Goal: Task Accomplishment & Management: Use online tool/utility

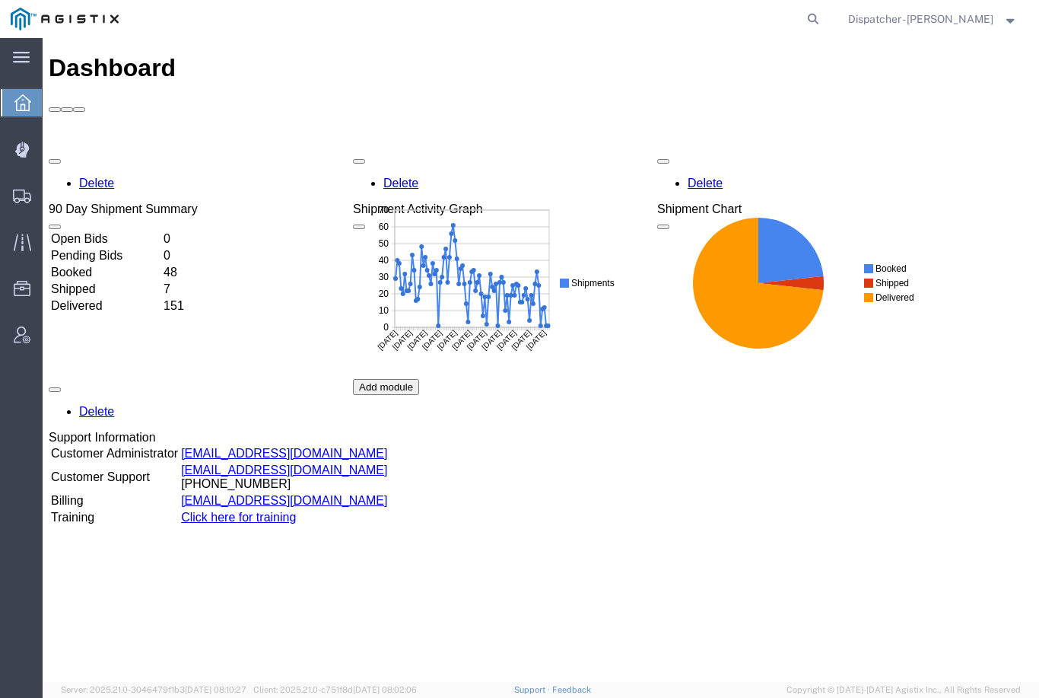
click at [24, 195] on icon at bounding box center [22, 196] width 18 height 14
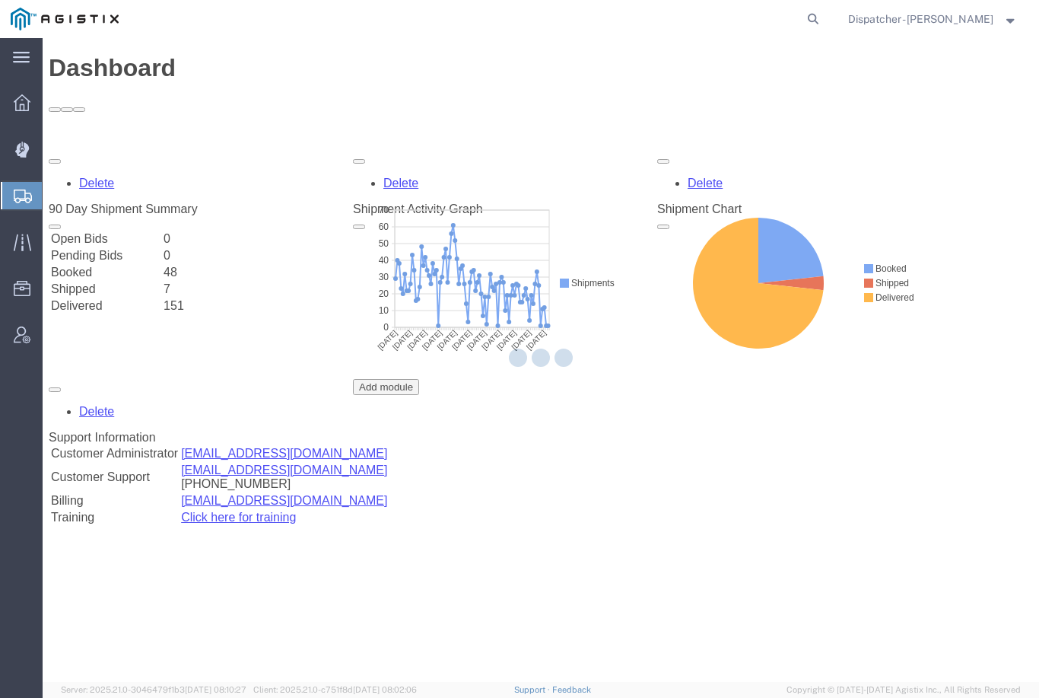
click at [25, 146] on icon at bounding box center [21, 149] width 14 height 15
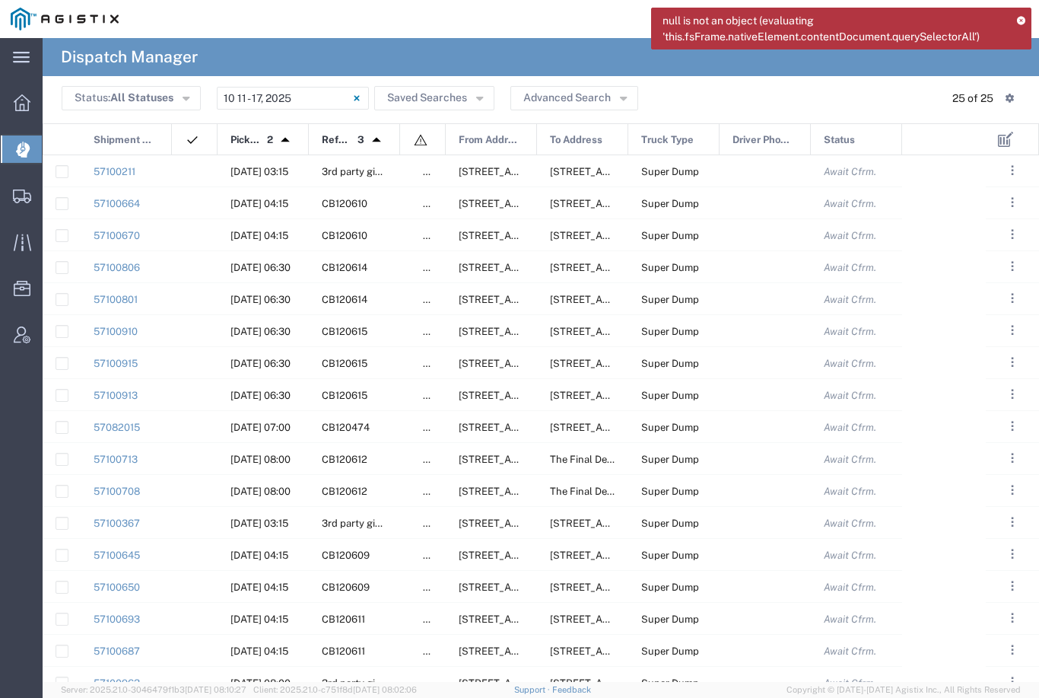
click at [1018, 24] on div "null is not an object (evaluating 'this.fsFrame.nativeElement.contentDocument.q…" at bounding box center [841, 29] width 380 height 42
click at [1012, 17] on div "null is not an object (evaluating 'this.fsFrame.nativeElement.contentDocument.q…" at bounding box center [841, 29] width 380 height 42
click at [1020, 21] on icon at bounding box center [1021, 20] width 8 height 8
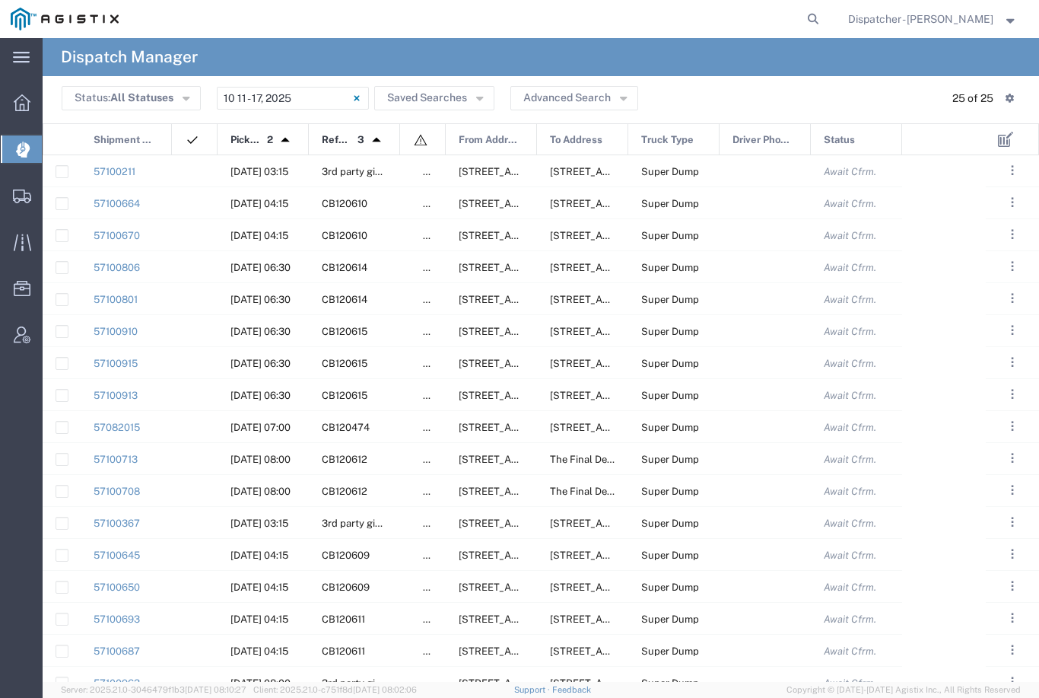
click at [246, 97] on input "10/11/2025 - 10/17/2025" at bounding box center [293, 98] width 152 height 23
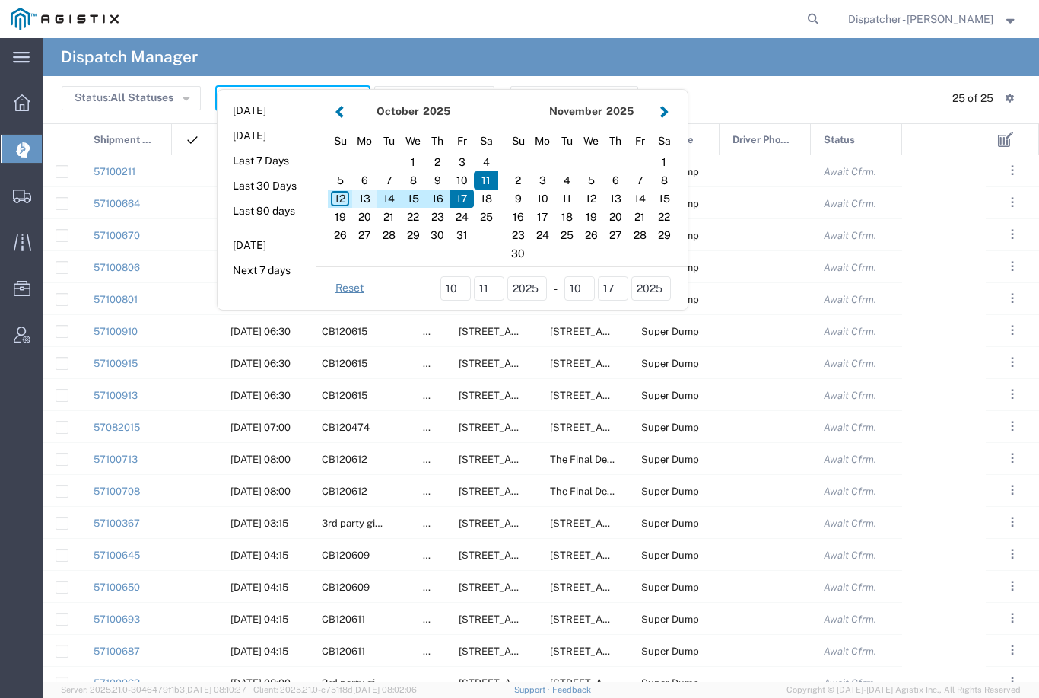
click at [367, 202] on div "13" at bounding box center [364, 198] width 24 height 18
click at [364, 196] on div "13" at bounding box center [364, 198] width 24 height 18
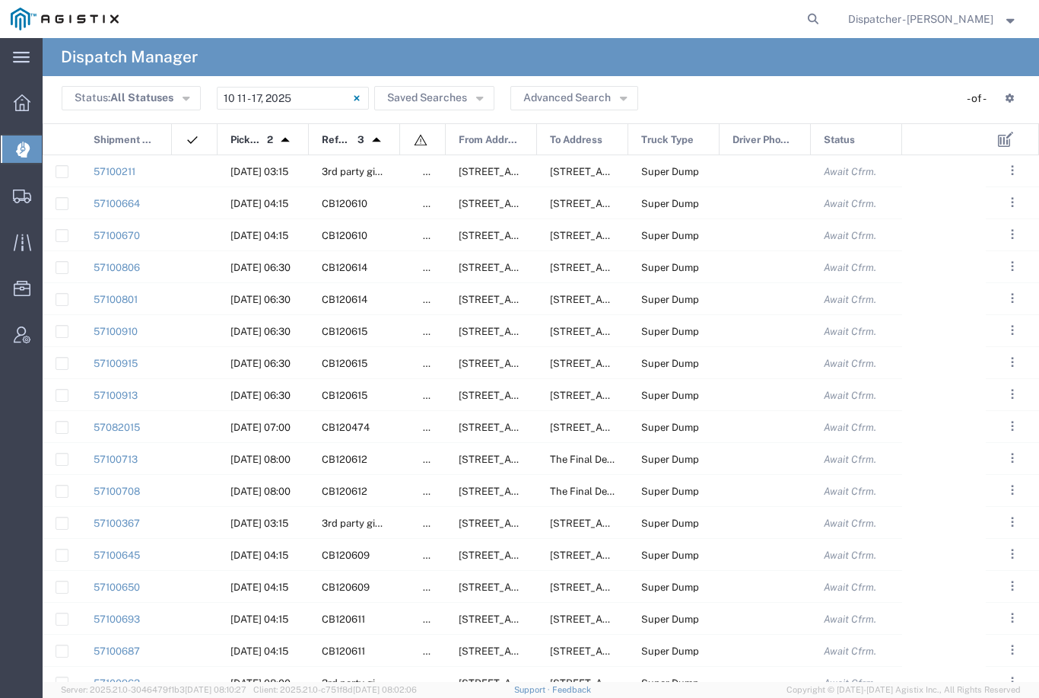
type input "10/13/2025"
type input "10/13/2025 - 10/13/2025"
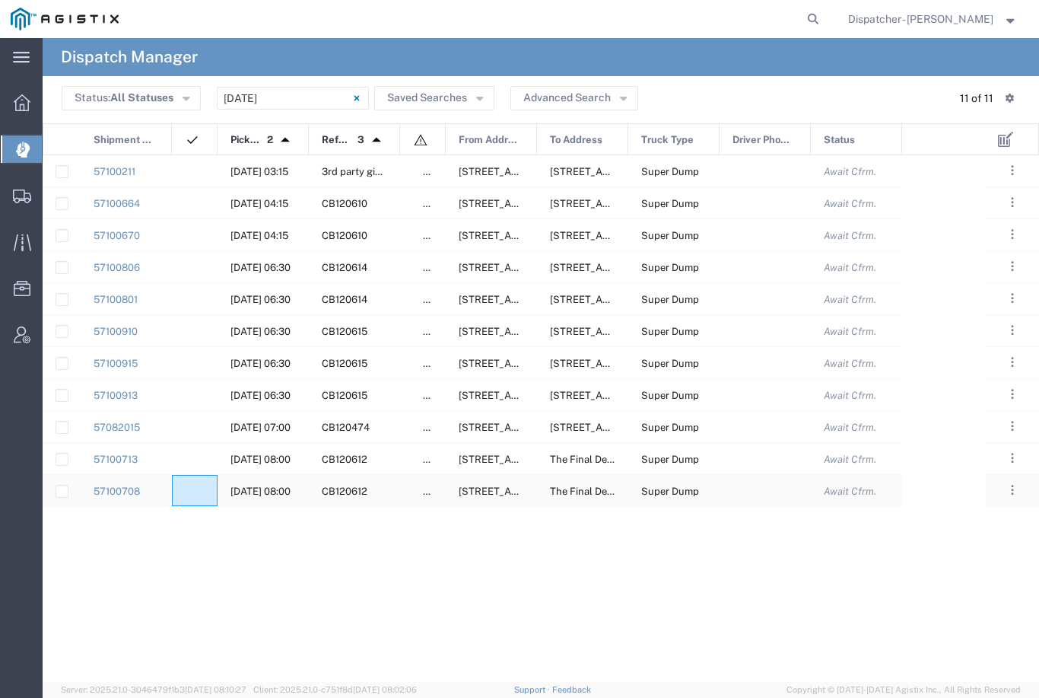
click at [185, 497] on agx-ag-table-icon-cell at bounding box center [190, 490] width 10 height 11
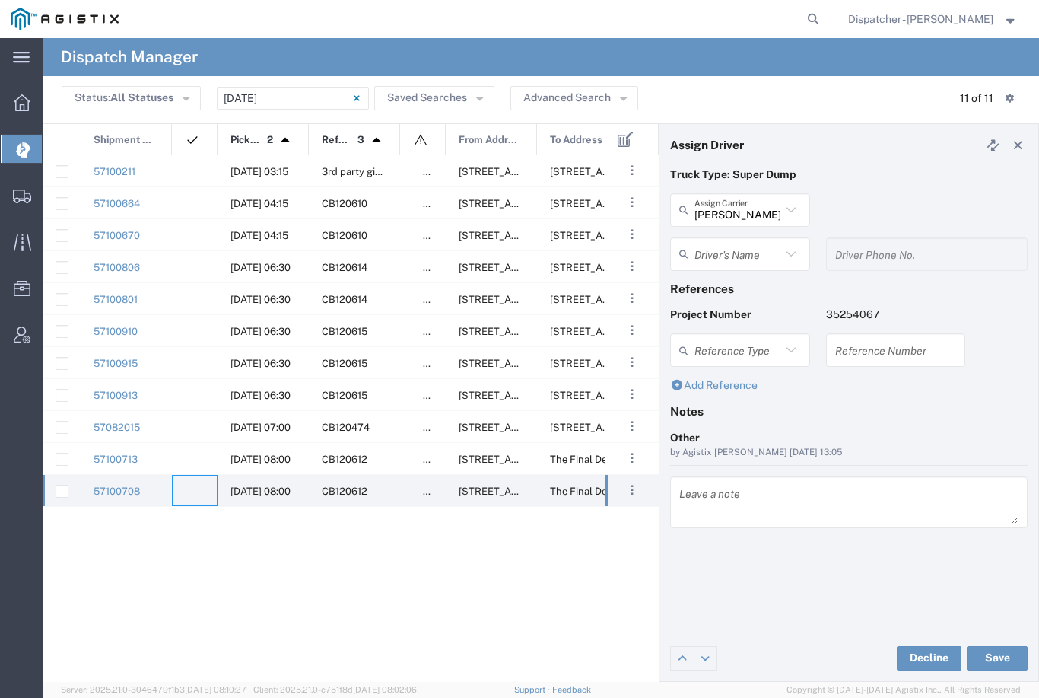
click at [742, 265] on input "text" at bounding box center [738, 253] width 87 height 27
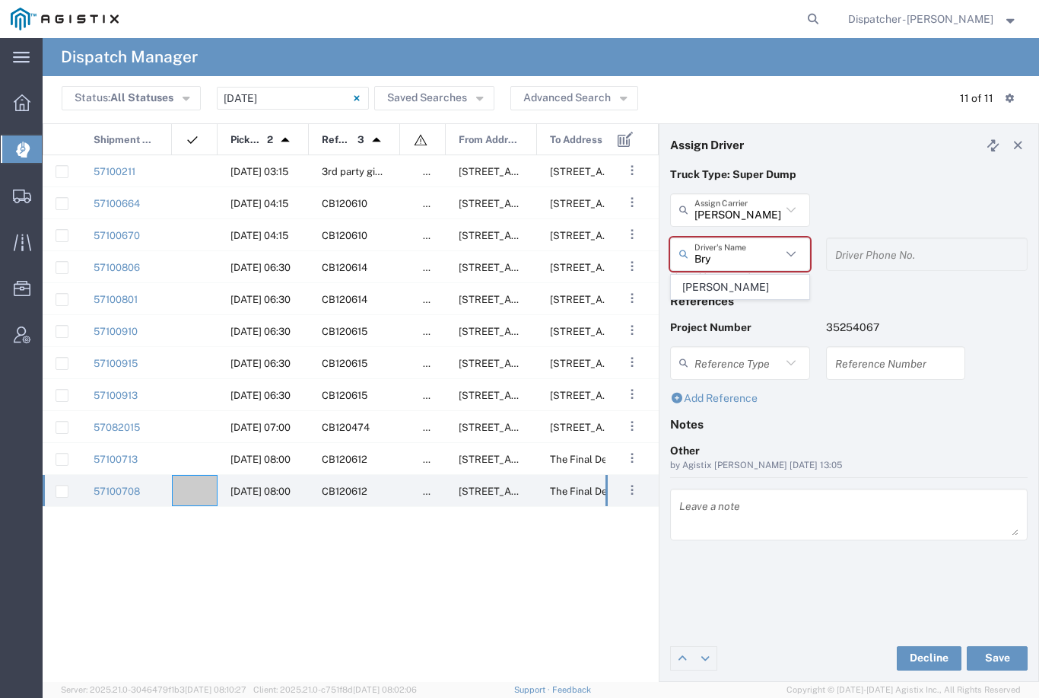
click at [742, 287] on span "[PERSON_NAME]" at bounding box center [740, 287] width 137 height 24
type input "[PERSON_NAME]"
type input "[PHONE_NUMBER]"
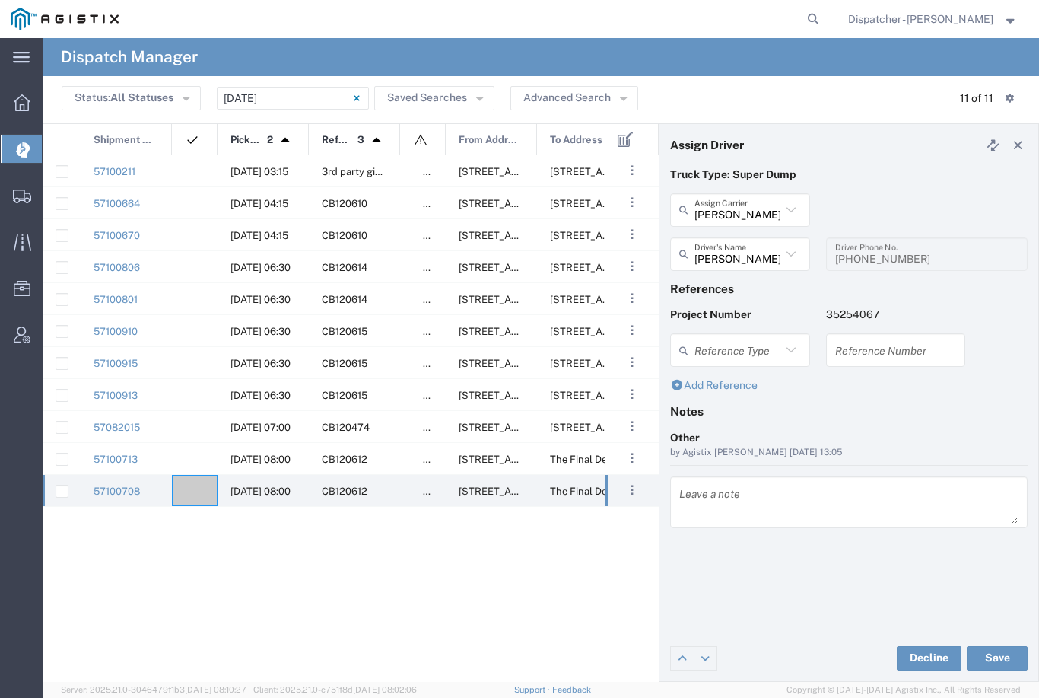
click at [995, 650] on button "Save" at bounding box center [997, 658] width 61 height 24
type input "[PERSON_NAME]"
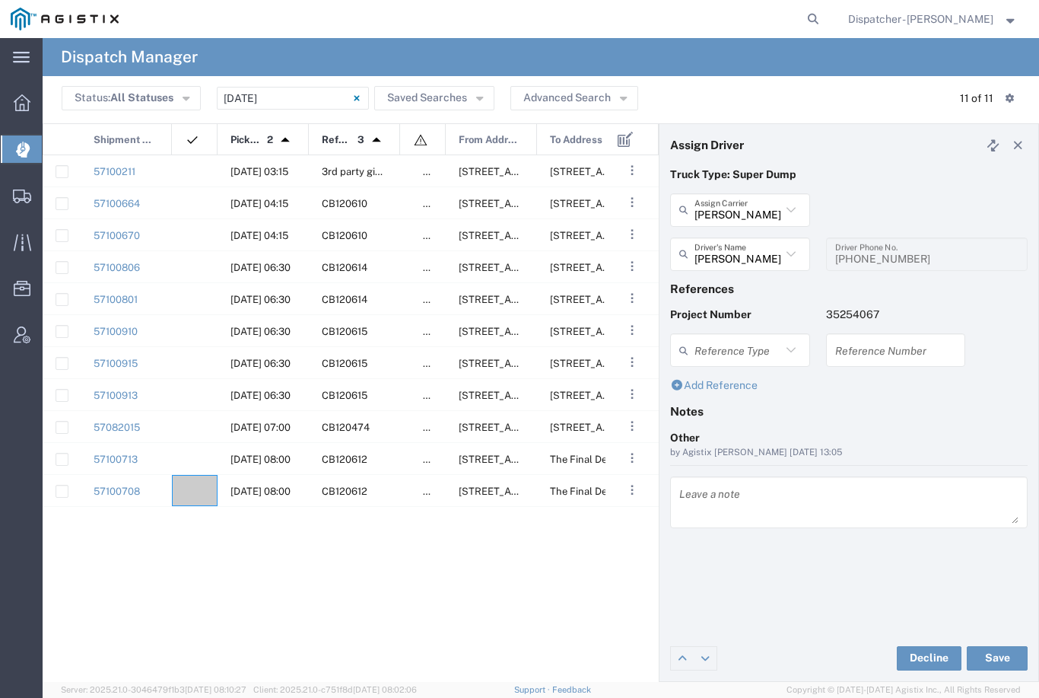
click at [194, 459] on agx-ag-table-icon-cell at bounding box center [190, 458] width 10 height 11
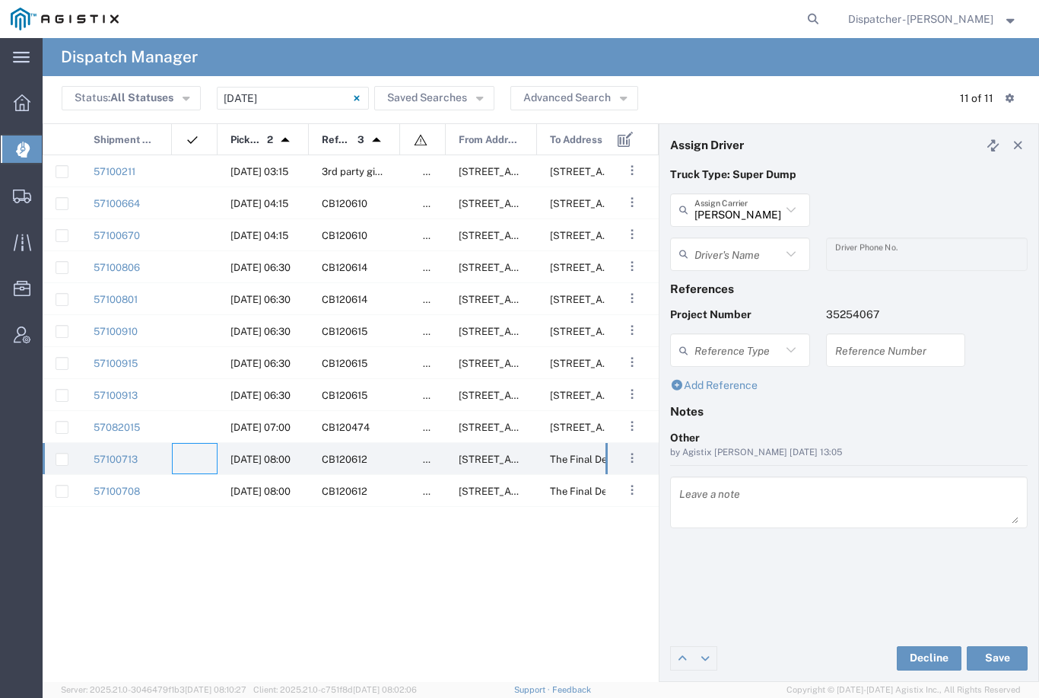
click at [749, 254] on input "text" at bounding box center [738, 253] width 87 height 27
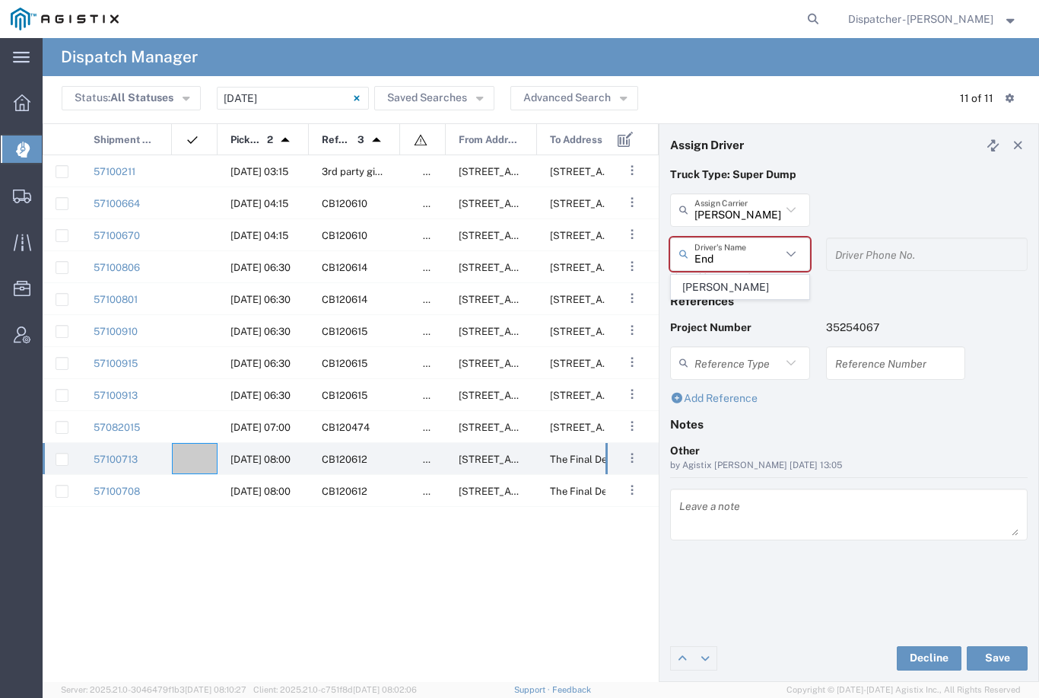
click at [728, 284] on span "[PERSON_NAME]" at bounding box center [740, 287] width 137 height 24
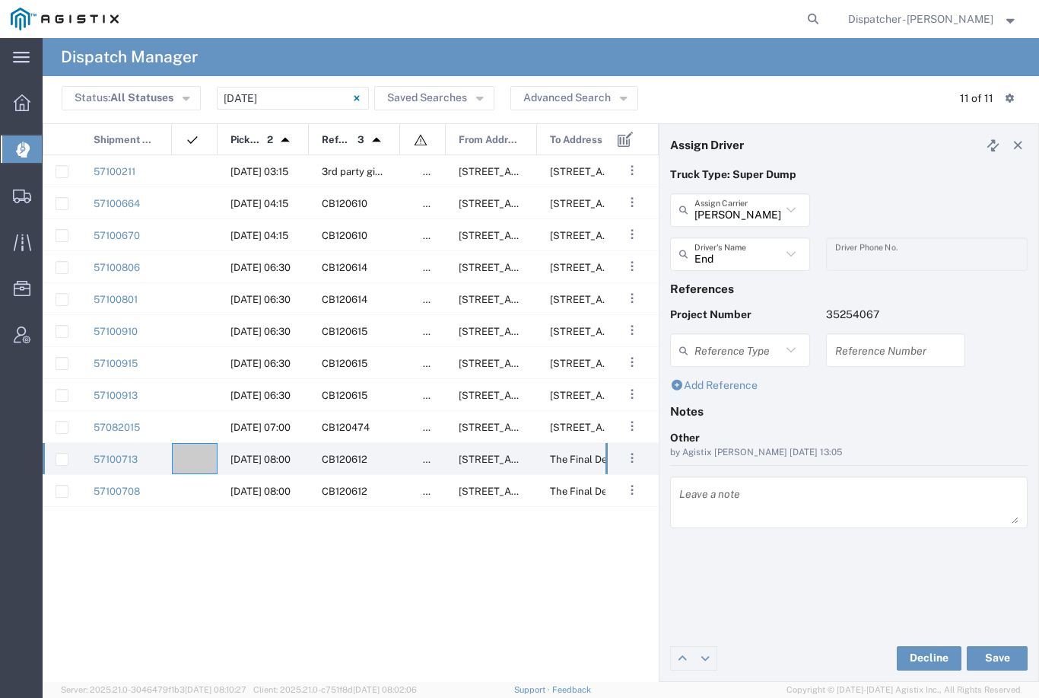
type input "[PERSON_NAME]"
type input "[PHONE_NUMBER]"
click at [1009, 651] on button "Save" at bounding box center [997, 658] width 61 height 24
click at [1009, 650] on button "Save" at bounding box center [997, 658] width 61 height 24
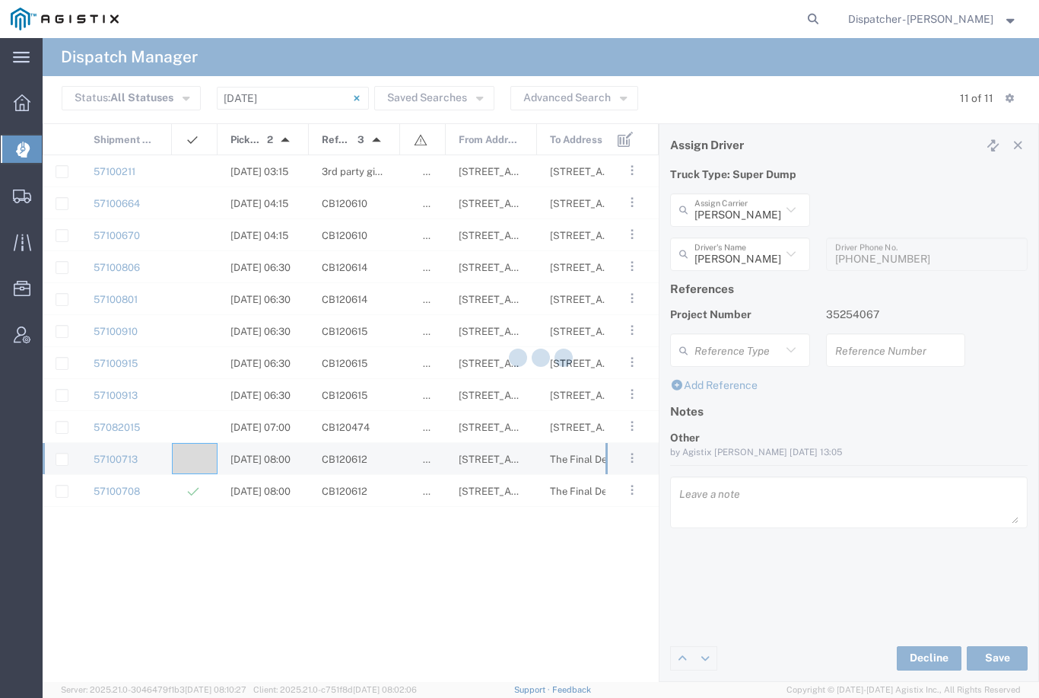
click at [990, 656] on button "Save" at bounding box center [997, 658] width 61 height 24
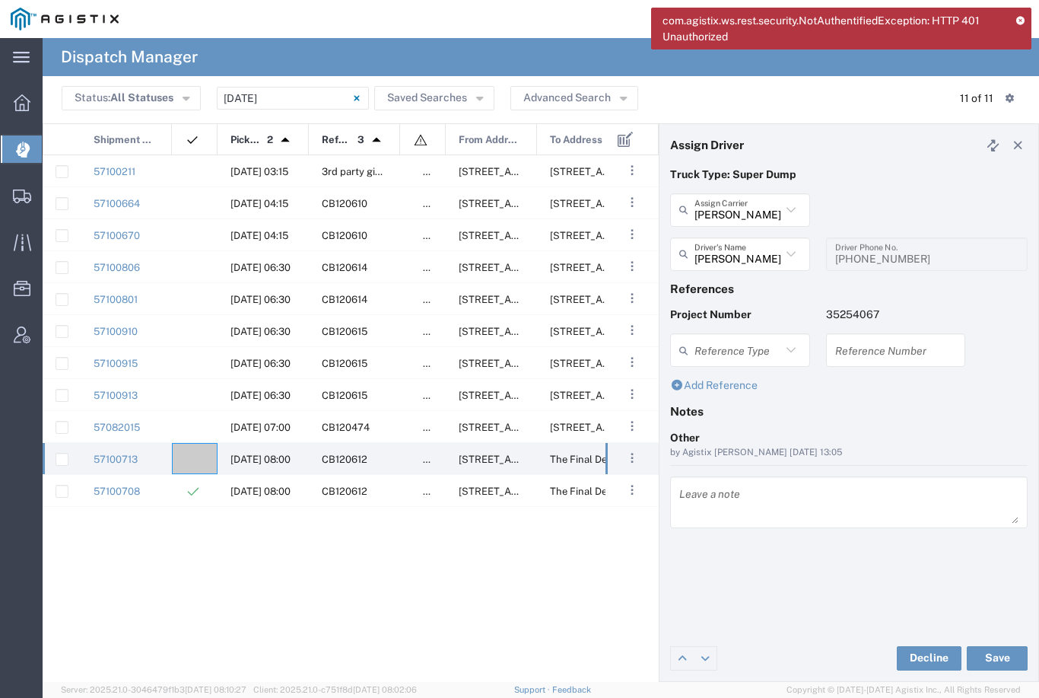
type input "[PERSON_NAME]"
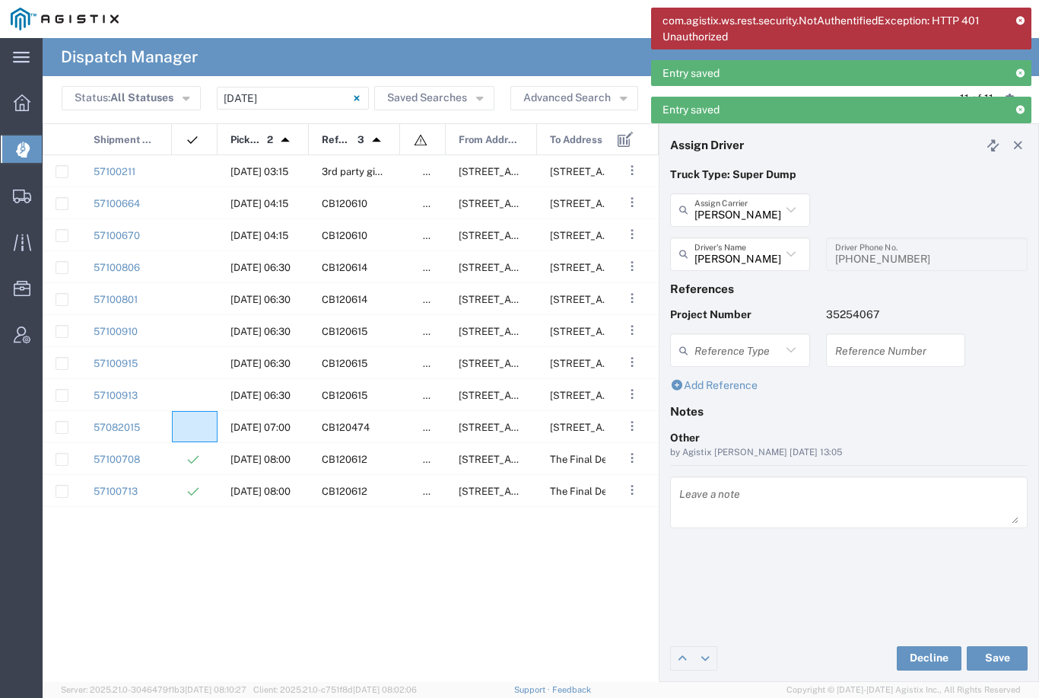
click at [191, 429] on agx-ag-table-icon-cell at bounding box center [190, 426] width 10 height 11
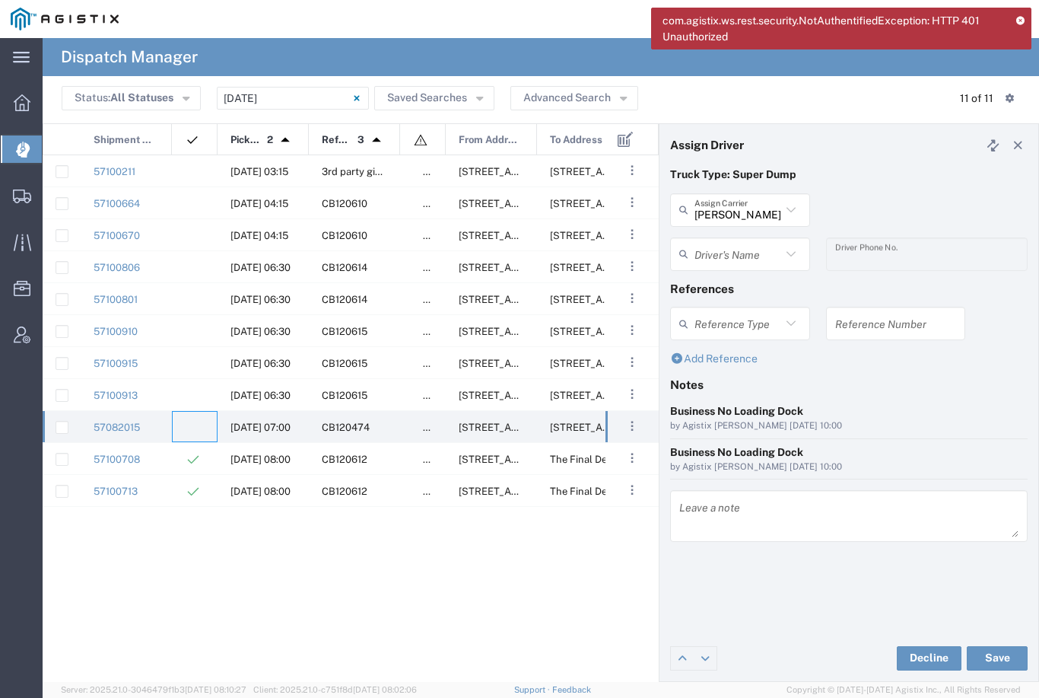
click at [754, 248] on input "text" at bounding box center [738, 253] width 87 height 27
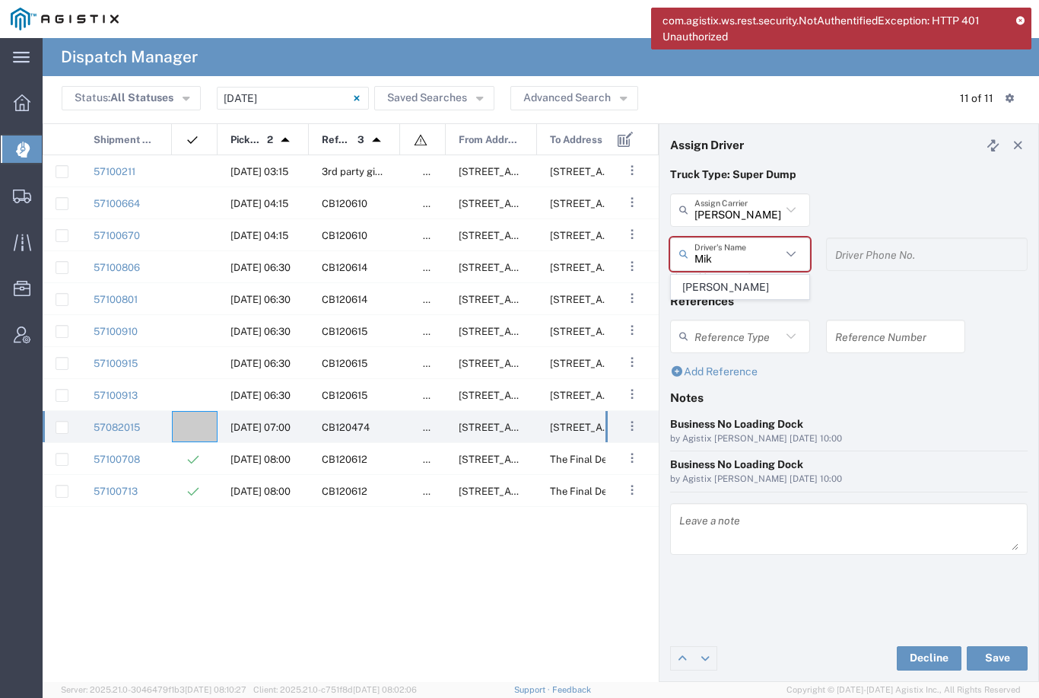
click at [743, 287] on span "[PERSON_NAME]" at bounding box center [740, 287] width 137 height 24
type input "[PERSON_NAME]"
type input "[PHONE_NUMBER]"
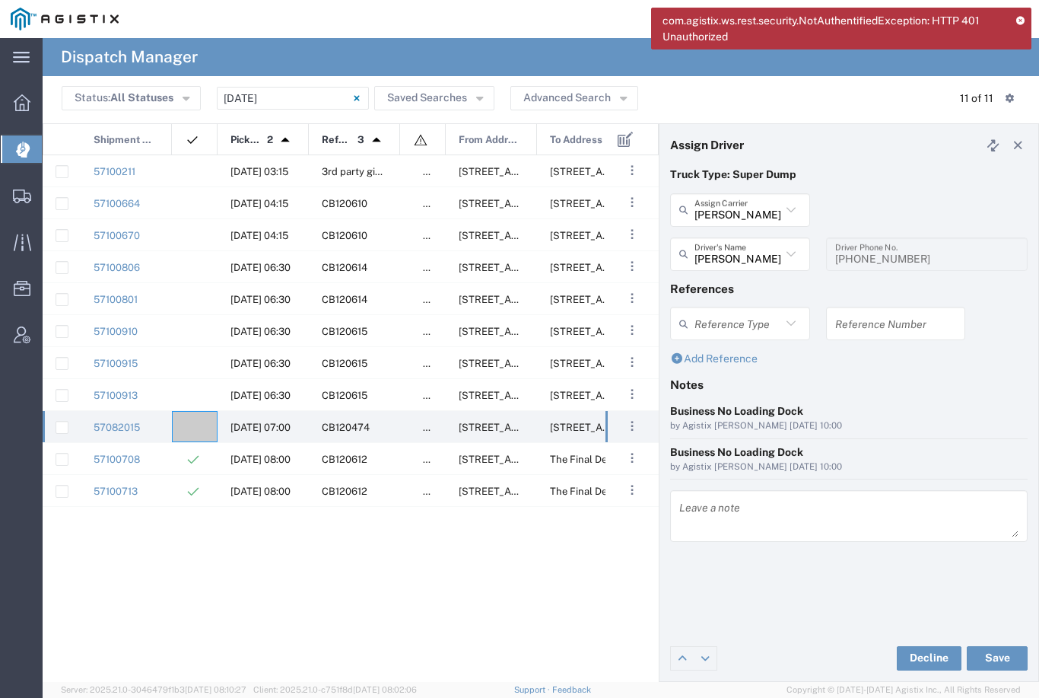
click at [985, 657] on button "Save" at bounding box center [997, 658] width 61 height 24
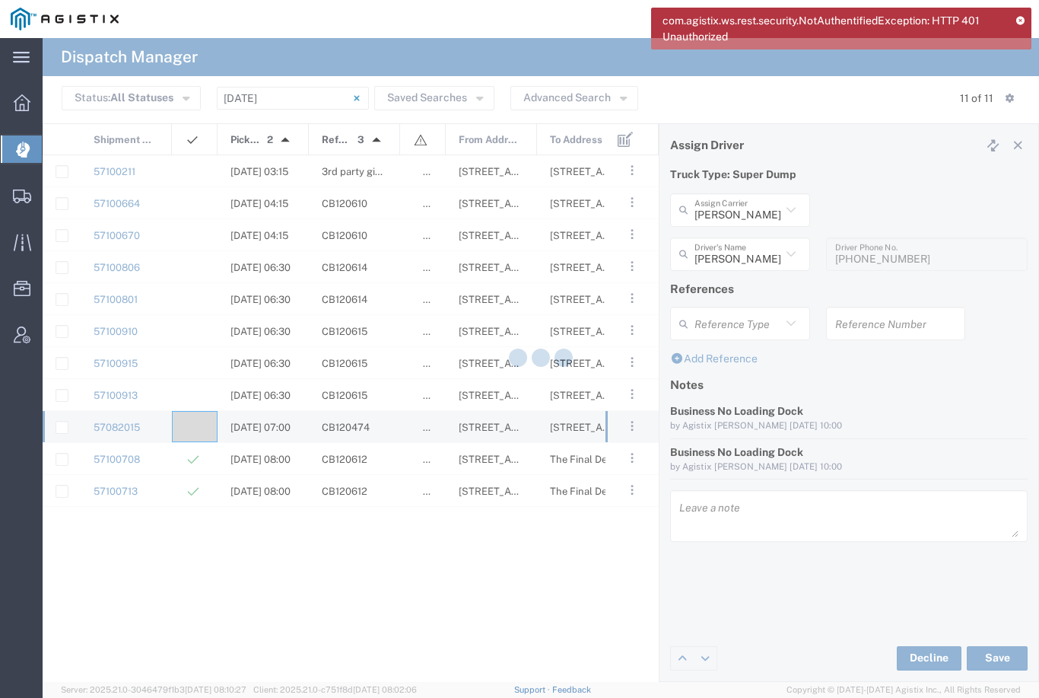
type input "[PERSON_NAME]"
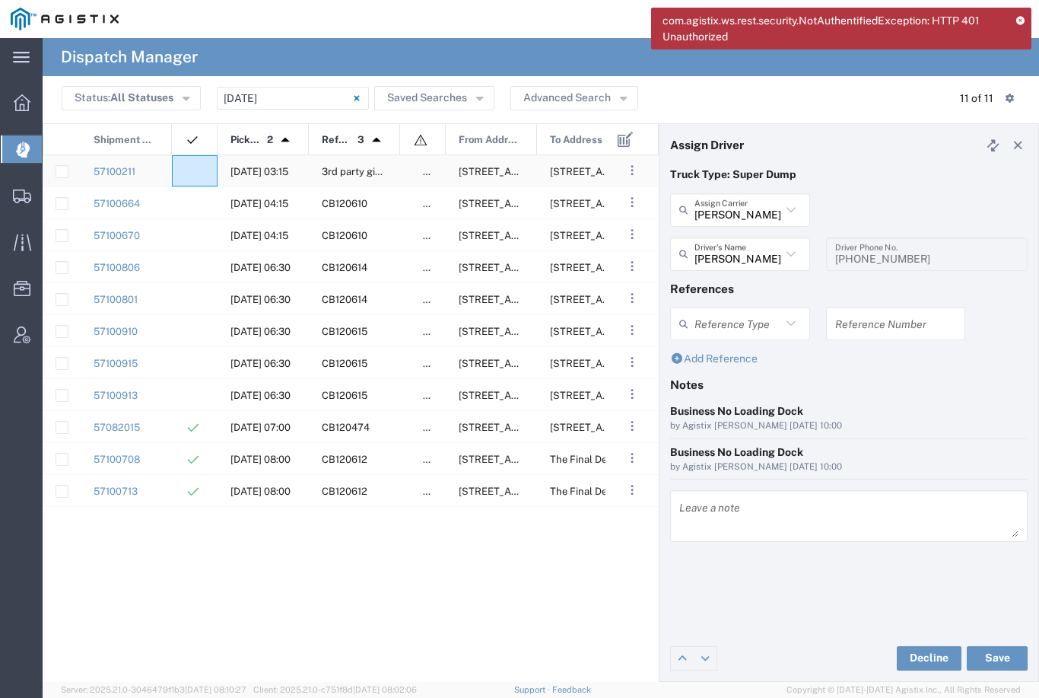
click at [194, 164] on div at bounding box center [195, 170] width 46 height 31
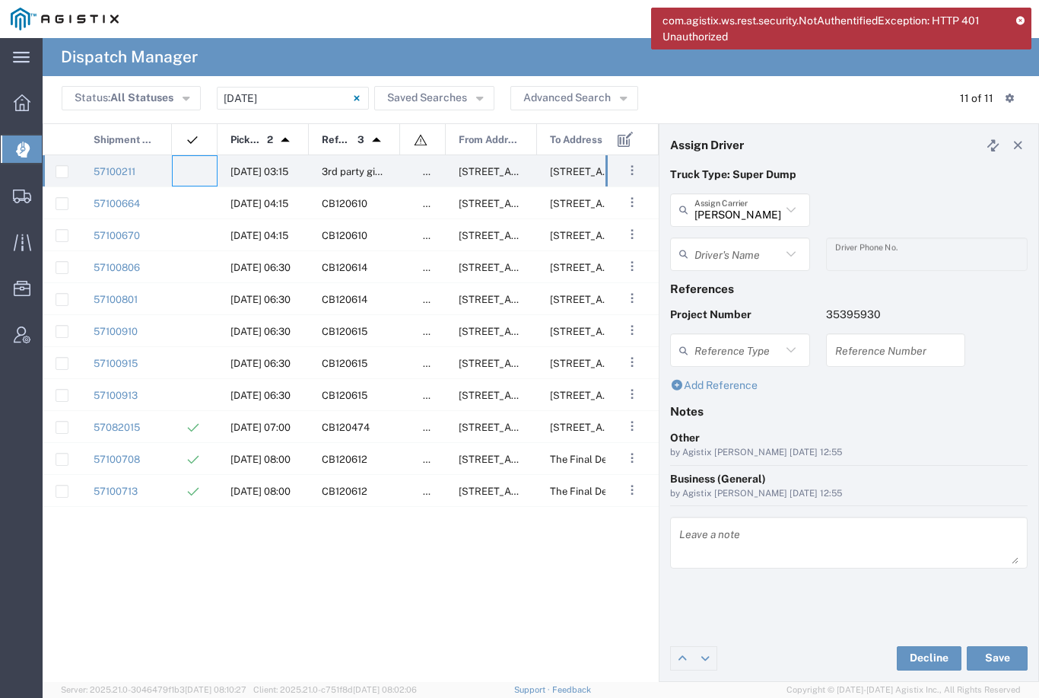
click at [751, 208] on input "[PERSON_NAME] & Sons Trucking, Inc" at bounding box center [738, 209] width 87 height 27
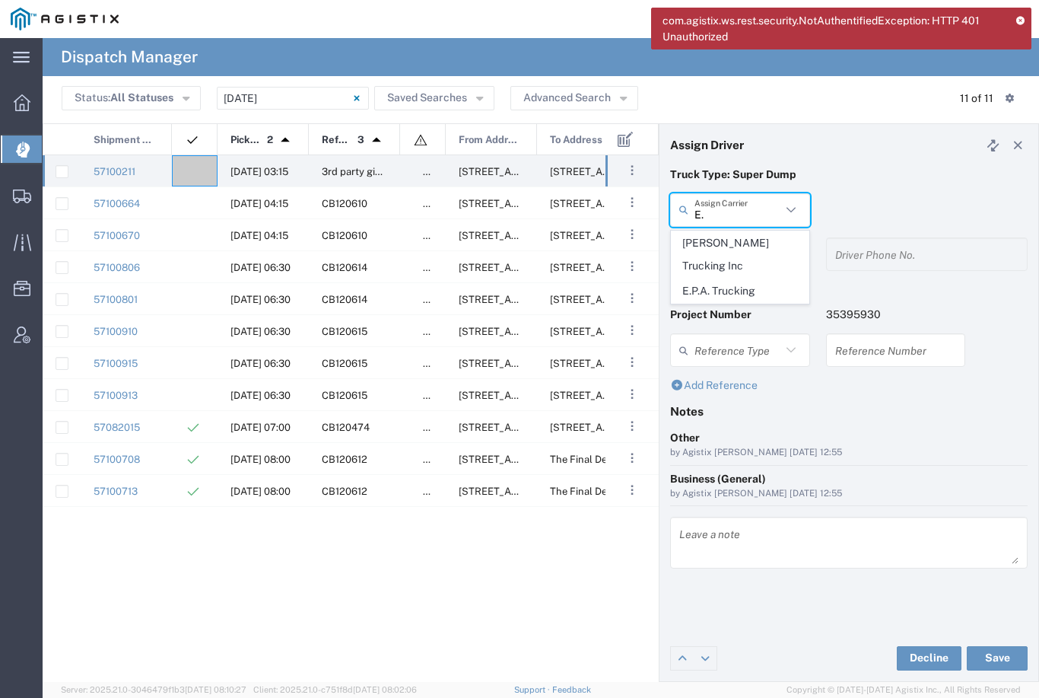
click at [726, 279] on span "E.P.A. Trucking" at bounding box center [740, 291] width 137 height 24
type input "E.P.A. Trucking"
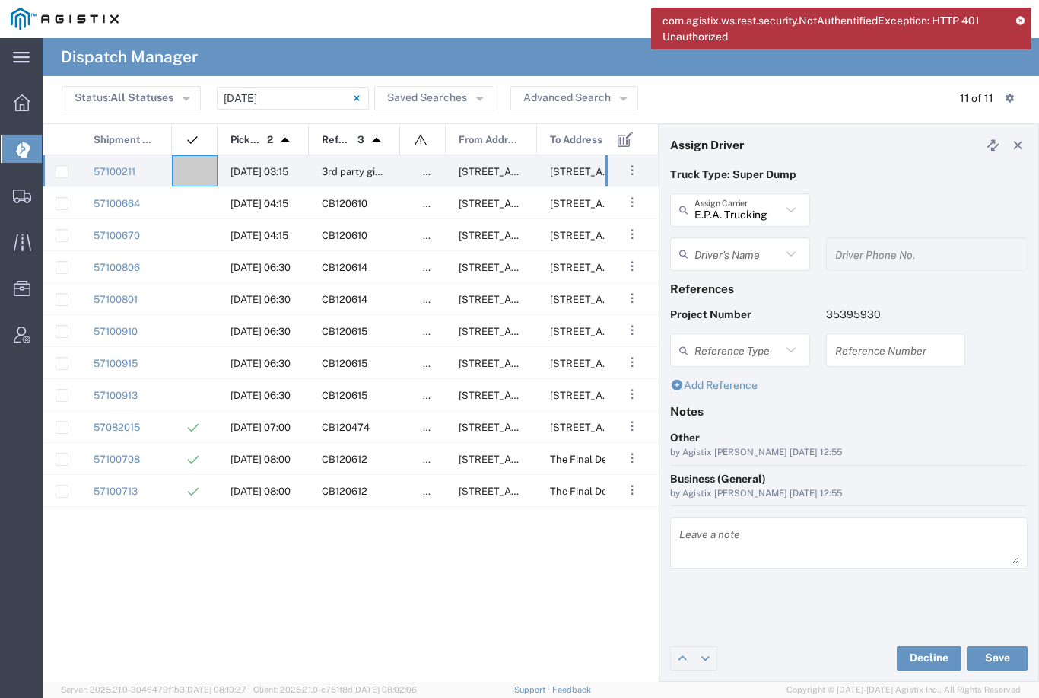
click at [741, 255] on input "text" at bounding box center [738, 253] width 87 height 27
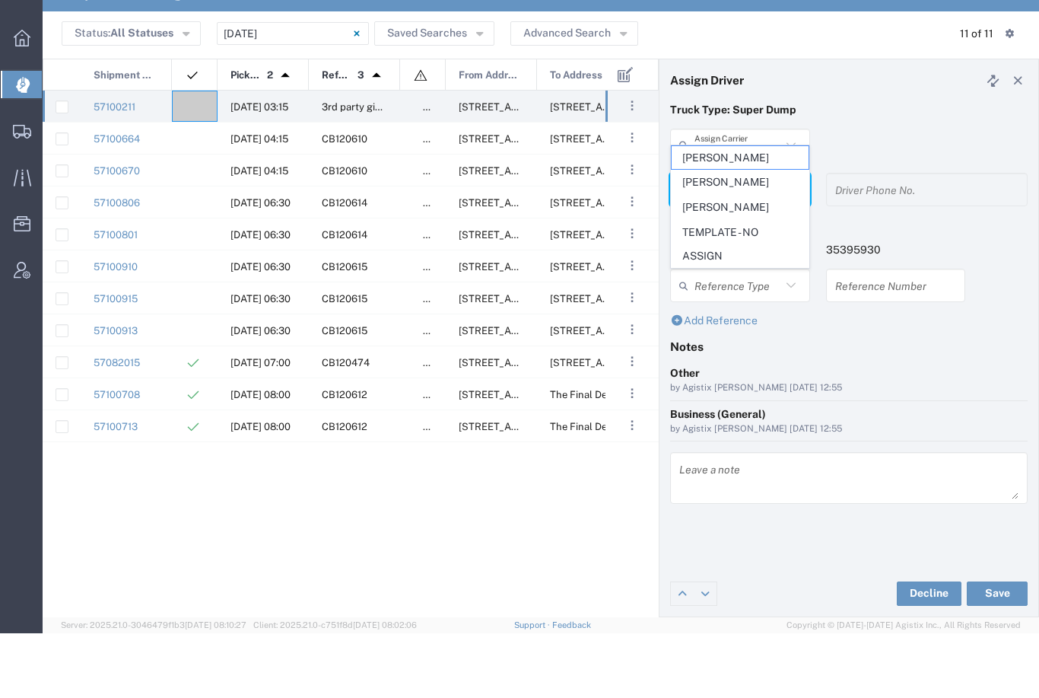
click at [733, 260] on span "Olegario Ramirez" at bounding box center [740, 272] width 137 height 24
type input "Olegario Ramirez"
type input "6505371145"
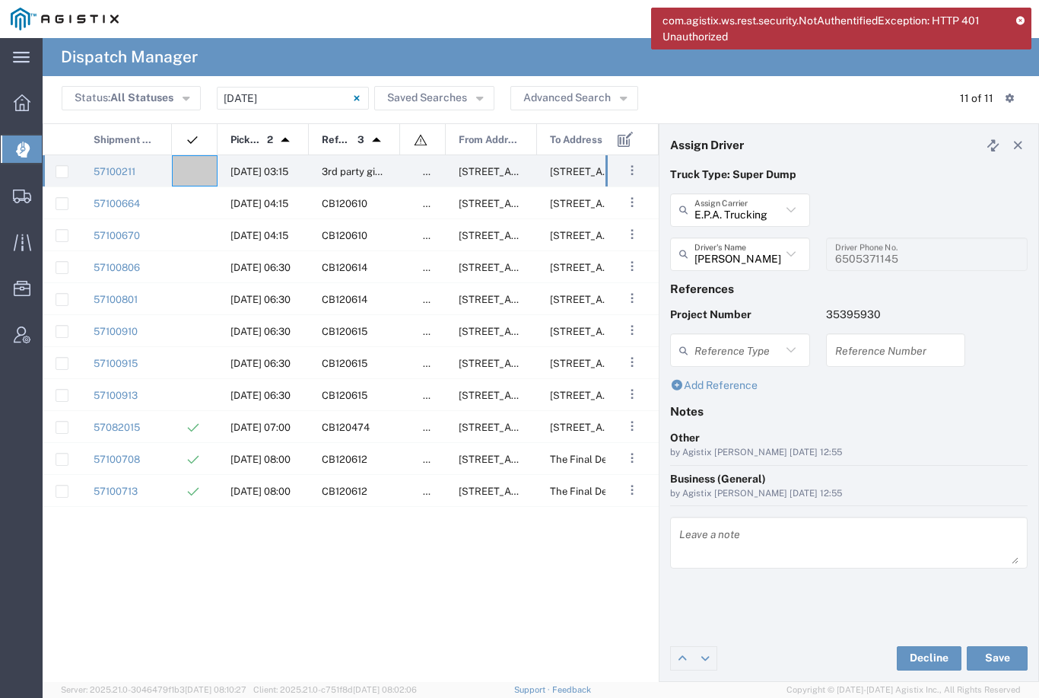
click at [996, 653] on button "Save" at bounding box center [997, 658] width 61 height 24
type input "Olegario Ramirez"
type input "E.P.A. Trucking"
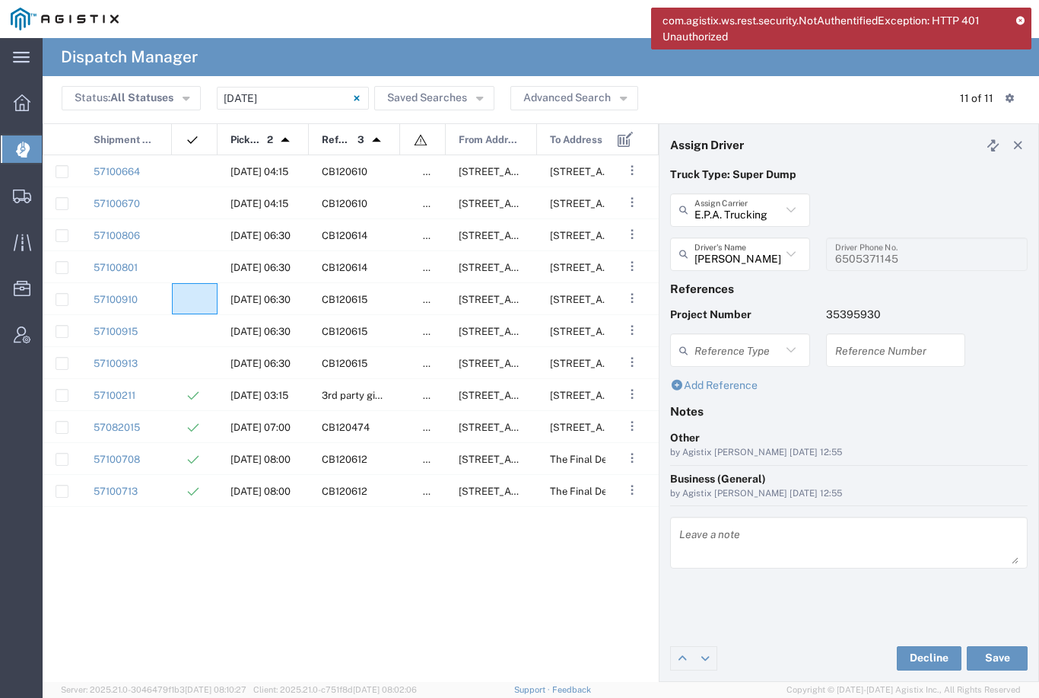
click at [185, 300] on agx-ag-table-icon-cell at bounding box center [190, 299] width 10 height 11
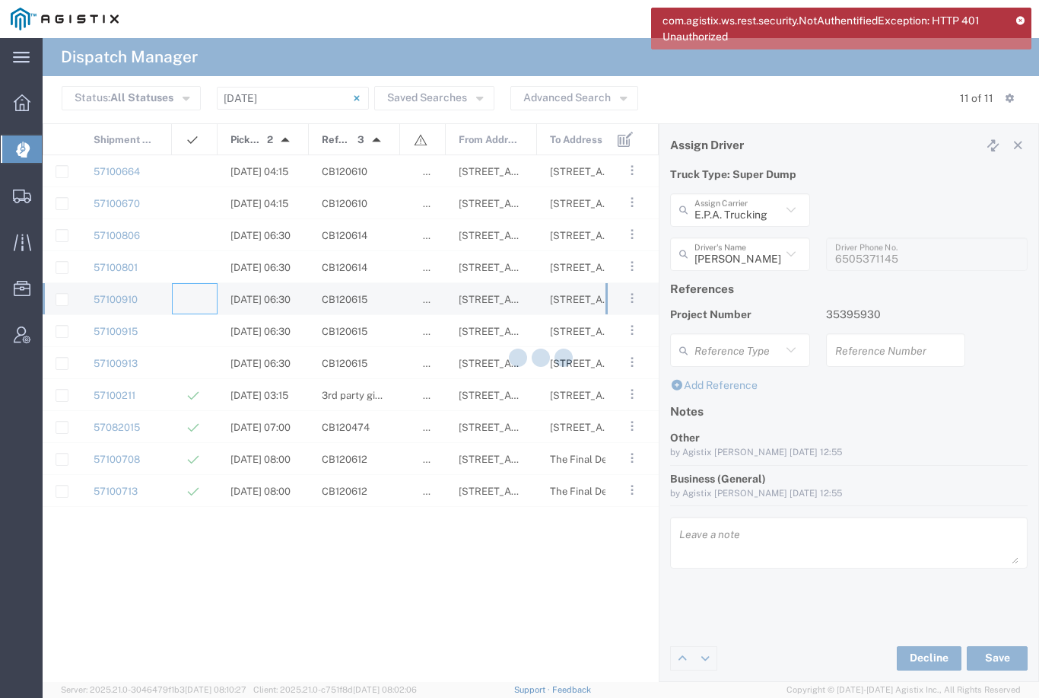
type input "[PERSON_NAME] & Sons Trucking, Inc"
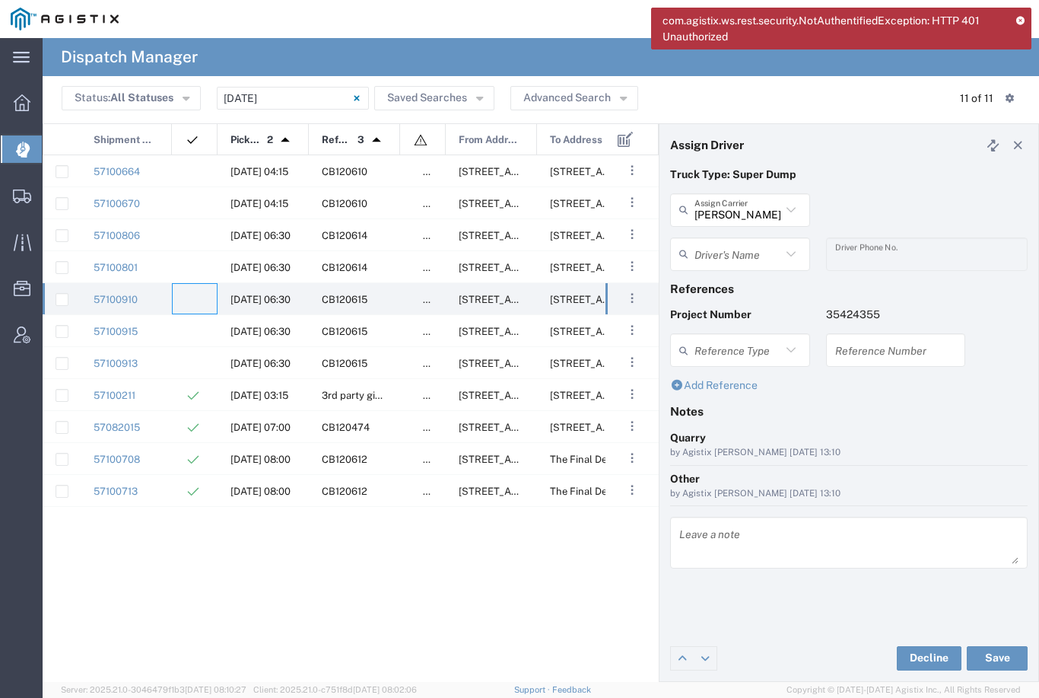
click at [735, 252] on agx-dropdown-input "Driver's Name Anthony Cassetta Aqil Khan Bryan Schmidt Cameron Bowman Clayton S…" at bounding box center [740, 253] width 140 height 33
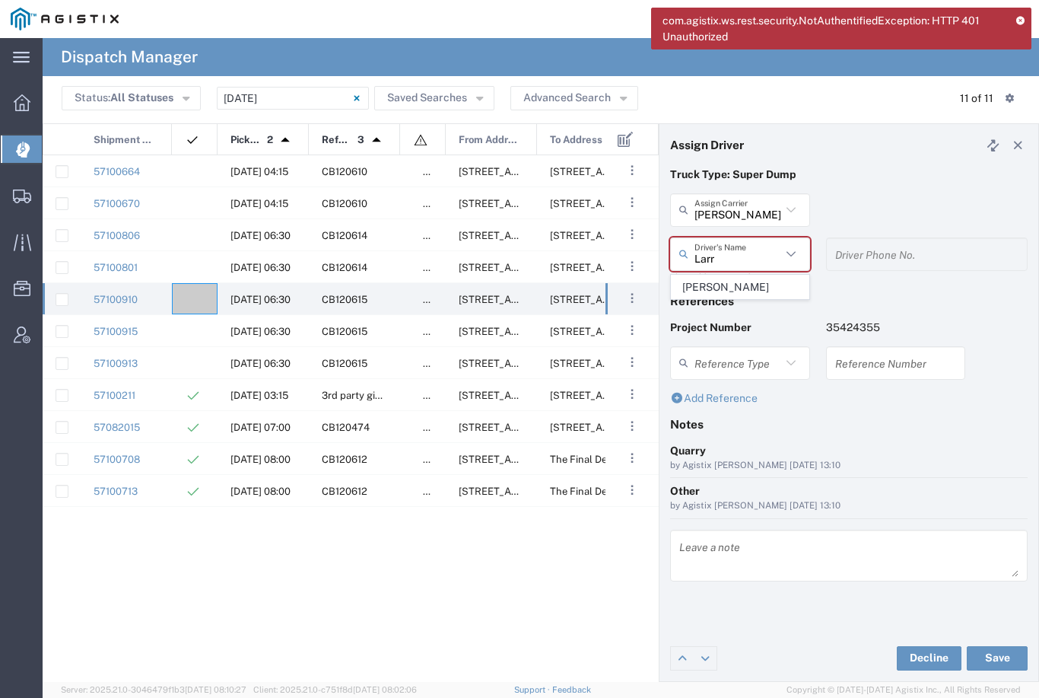
click at [723, 281] on span "[PERSON_NAME]" at bounding box center [740, 287] width 137 height 24
type input "[PERSON_NAME]"
type input "[PHONE_NUMBER]"
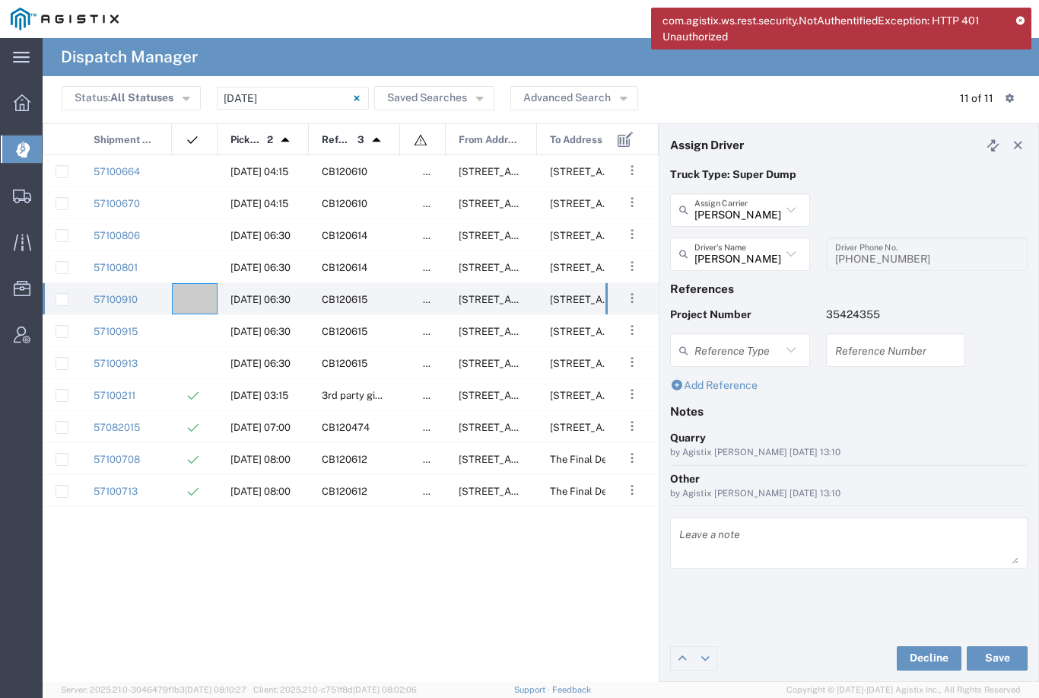
click at [1003, 653] on button "Save" at bounding box center [997, 658] width 61 height 24
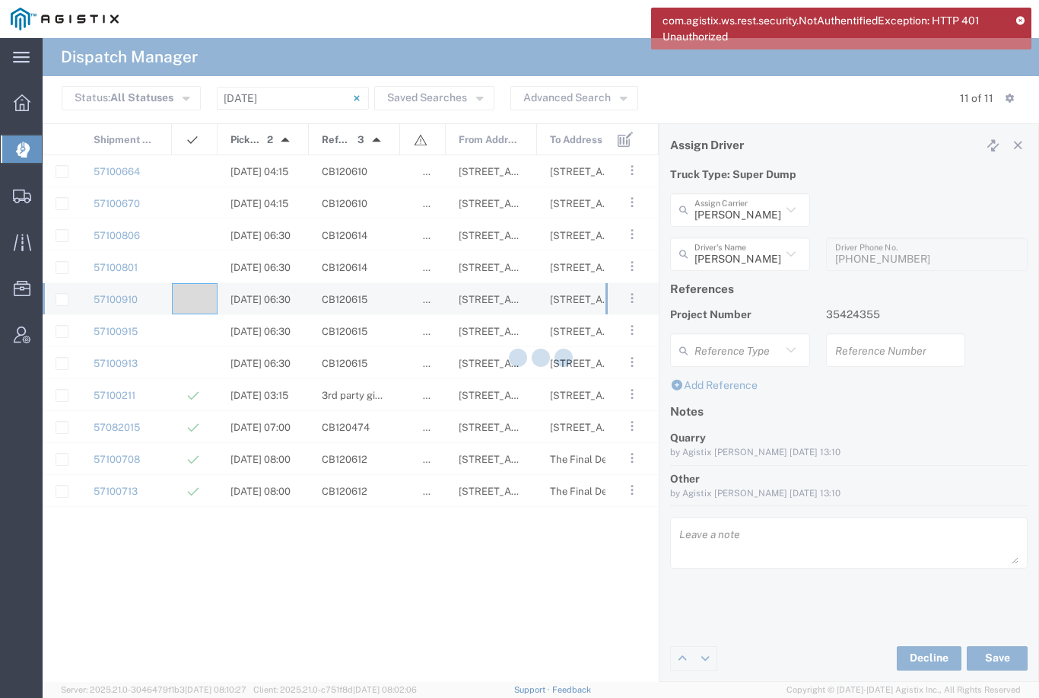
type input "[PERSON_NAME]"
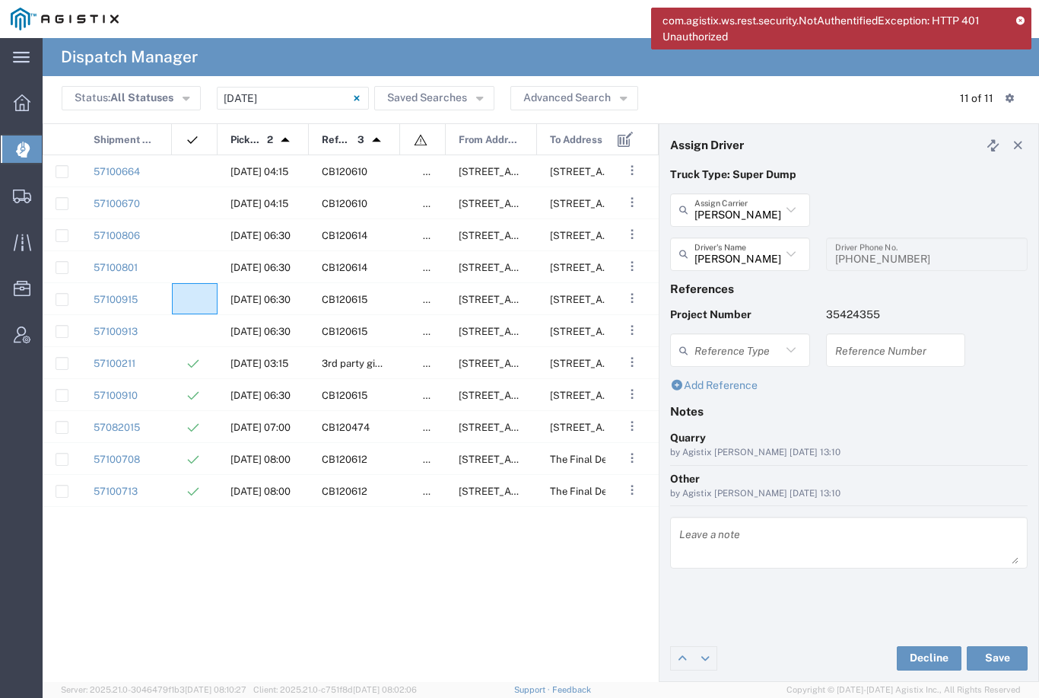
click at [194, 294] on agx-ag-table-icon-cell at bounding box center [190, 299] width 10 height 11
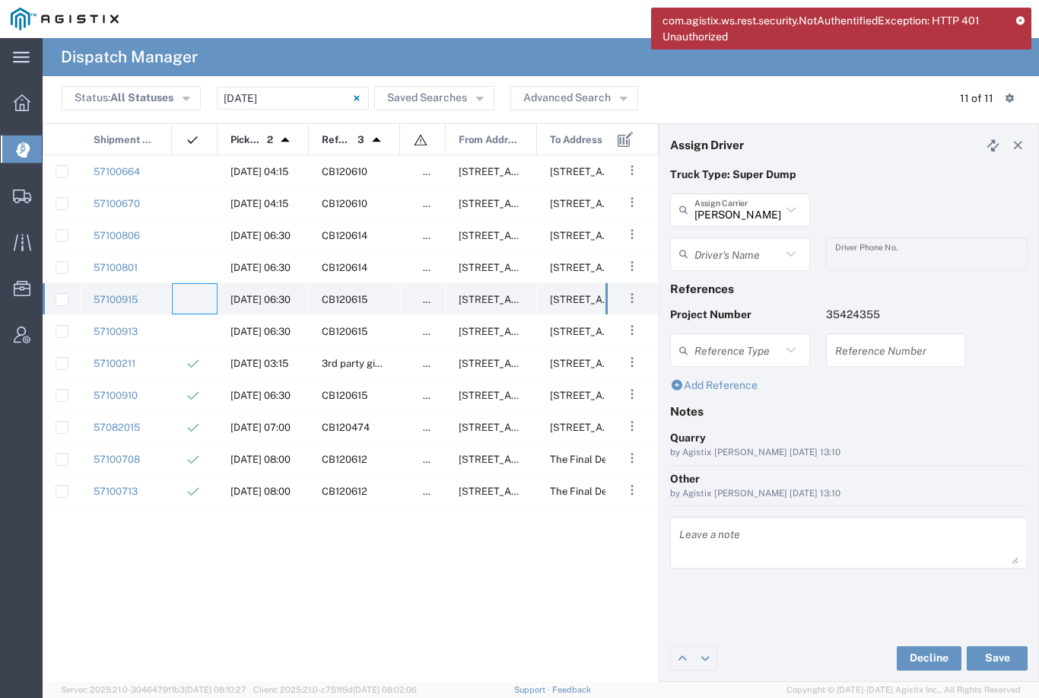
click at [194, 299] on agx-ag-table-icon-cell at bounding box center [190, 299] width 10 height 11
click at [186, 297] on agx-ag-table-icon-cell at bounding box center [190, 299] width 10 height 11
click at [742, 257] on input "text" at bounding box center [738, 253] width 87 height 27
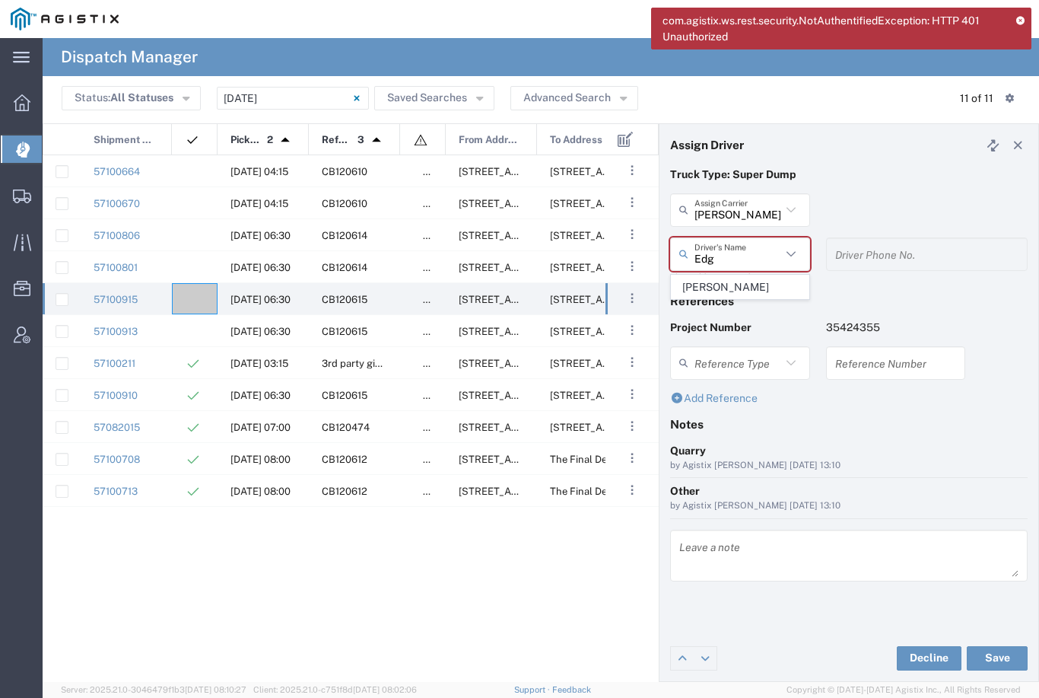
click at [730, 288] on span "[PERSON_NAME]" at bounding box center [740, 287] width 137 height 24
type input "[PERSON_NAME]"
type input "916-316-1206"
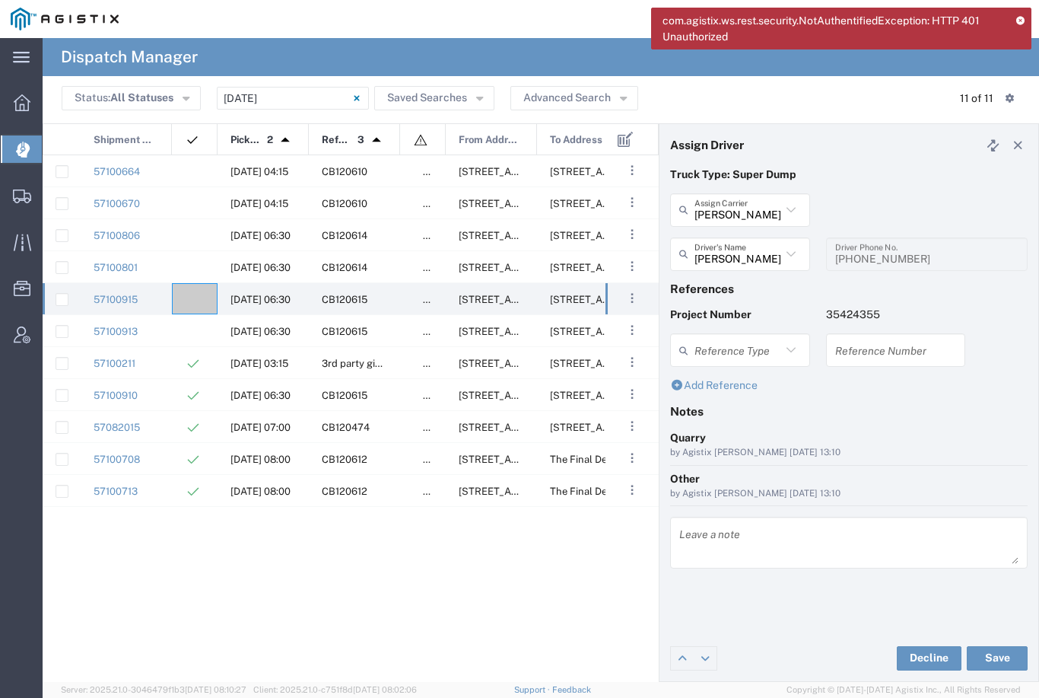
click at [1006, 655] on button "Save" at bounding box center [997, 658] width 61 height 24
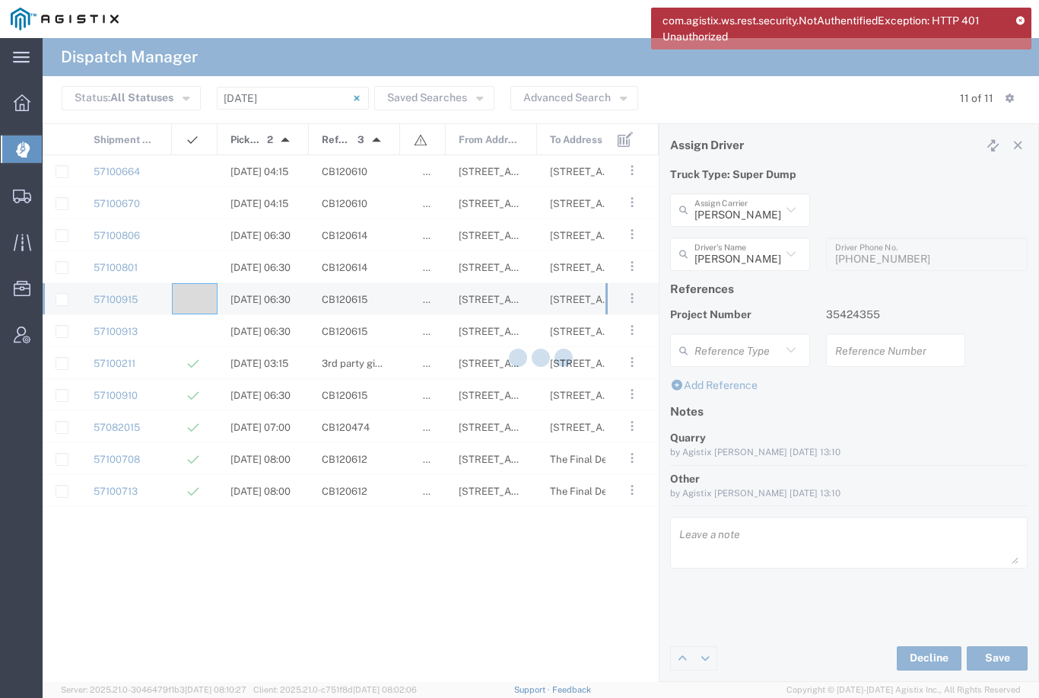
type input "[PERSON_NAME]"
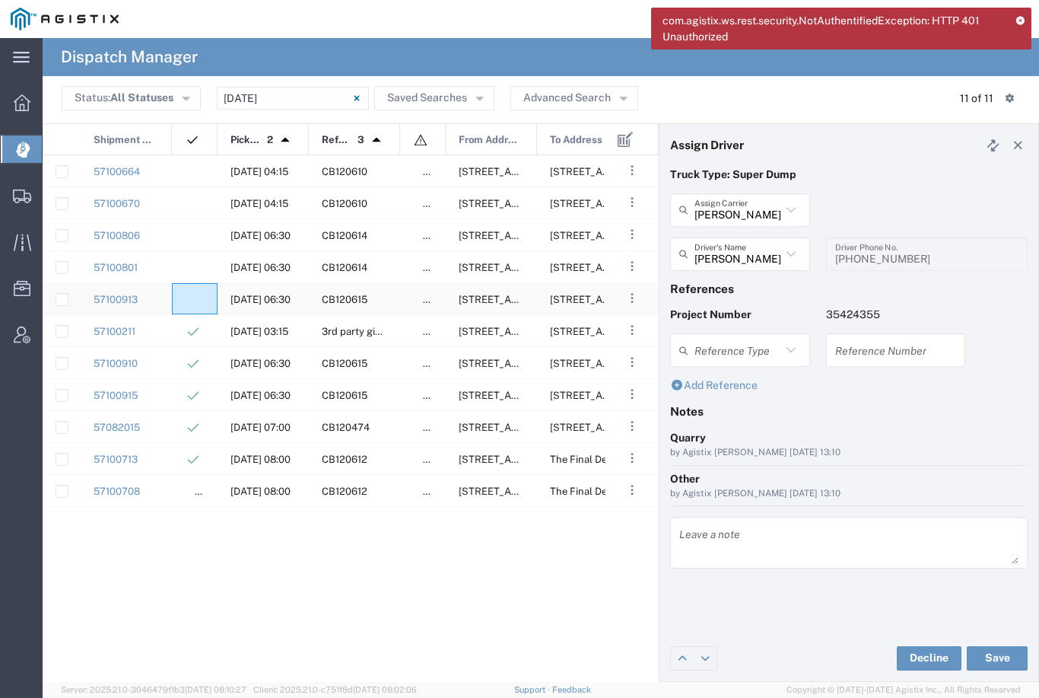
click at [194, 298] on agx-ag-table-icon-cell at bounding box center [190, 299] width 10 height 11
click at [751, 257] on input "text" at bounding box center [738, 253] width 87 height 27
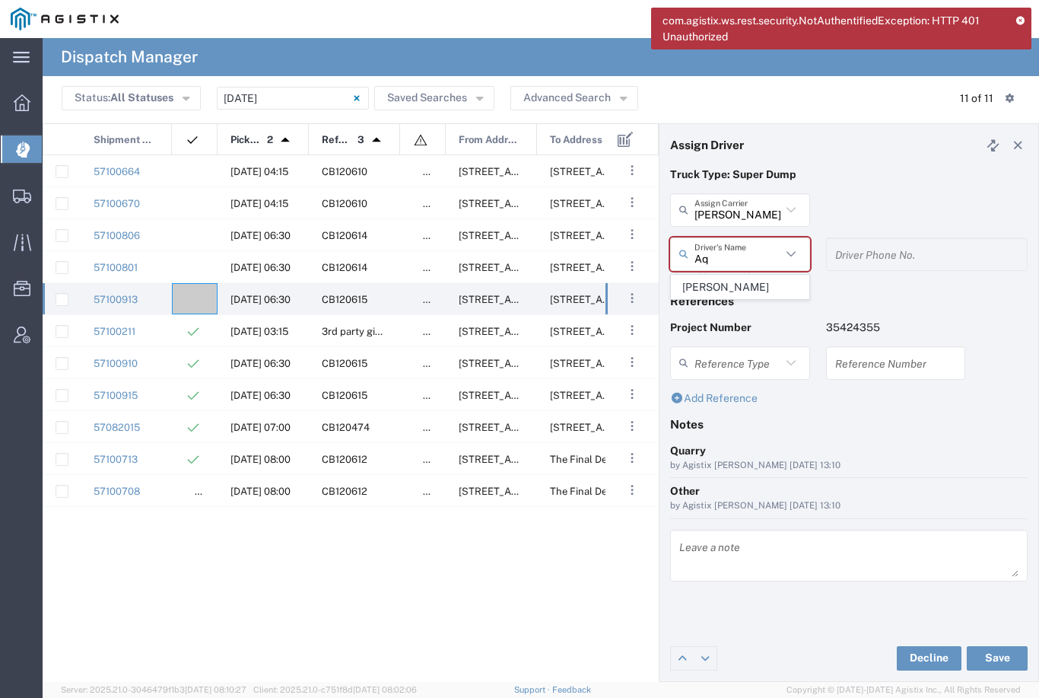
click at [725, 286] on span "[PERSON_NAME]" at bounding box center [740, 287] width 137 height 24
type input "[PERSON_NAME]"
type input "5106059971"
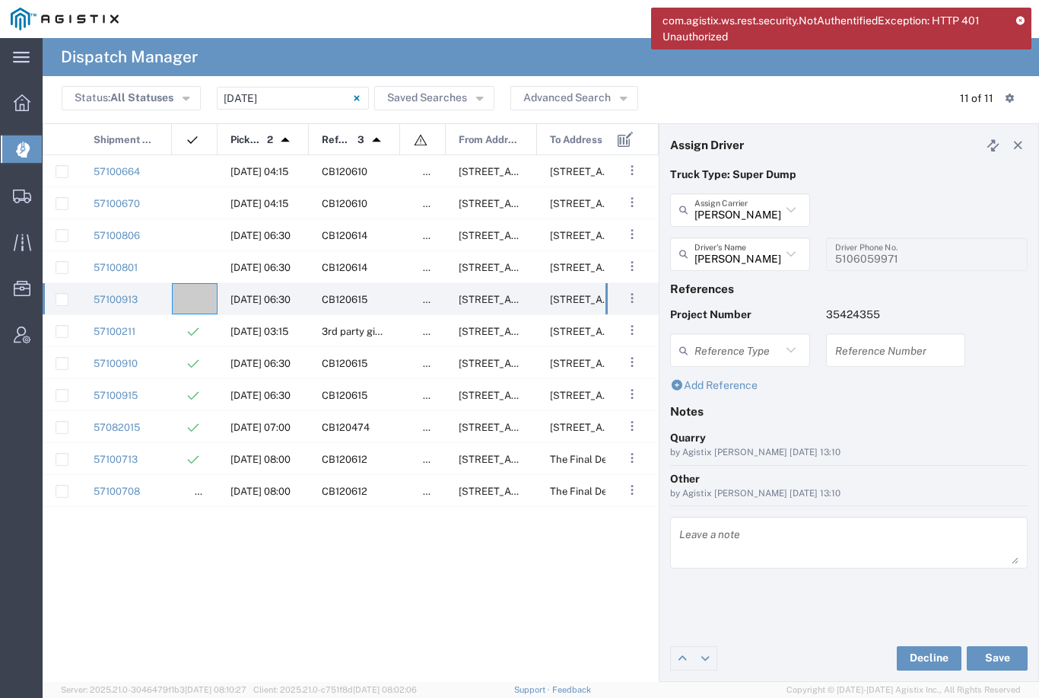
click at [1000, 653] on button "Save" at bounding box center [997, 658] width 61 height 24
type input "[PERSON_NAME]"
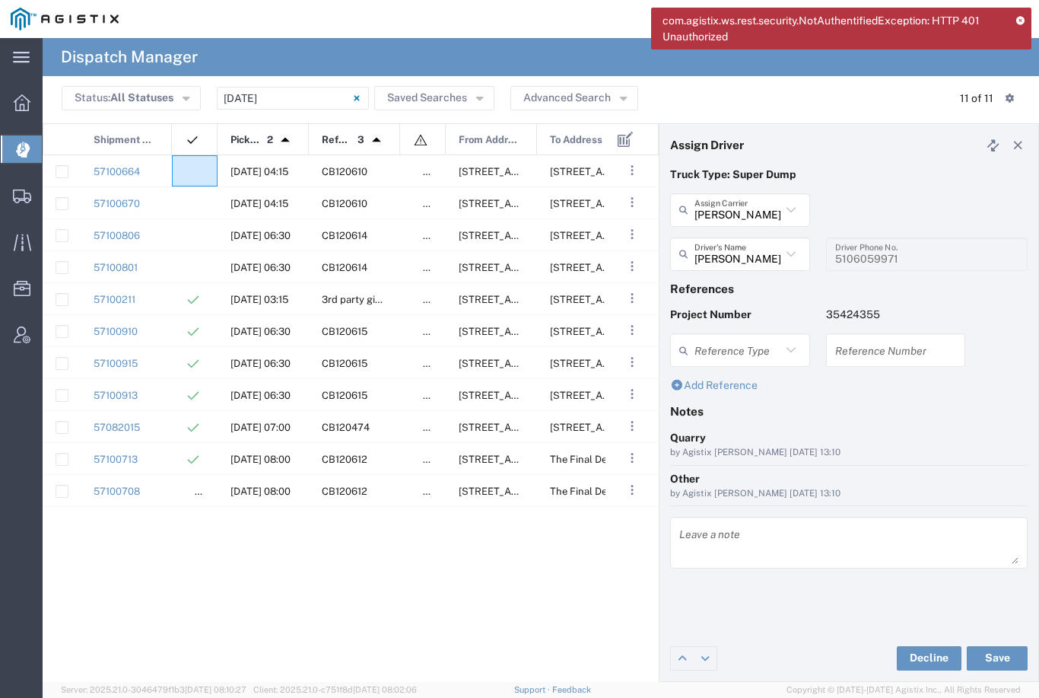
click at [208, 169] on div at bounding box center [195, 170] width 46 height 31
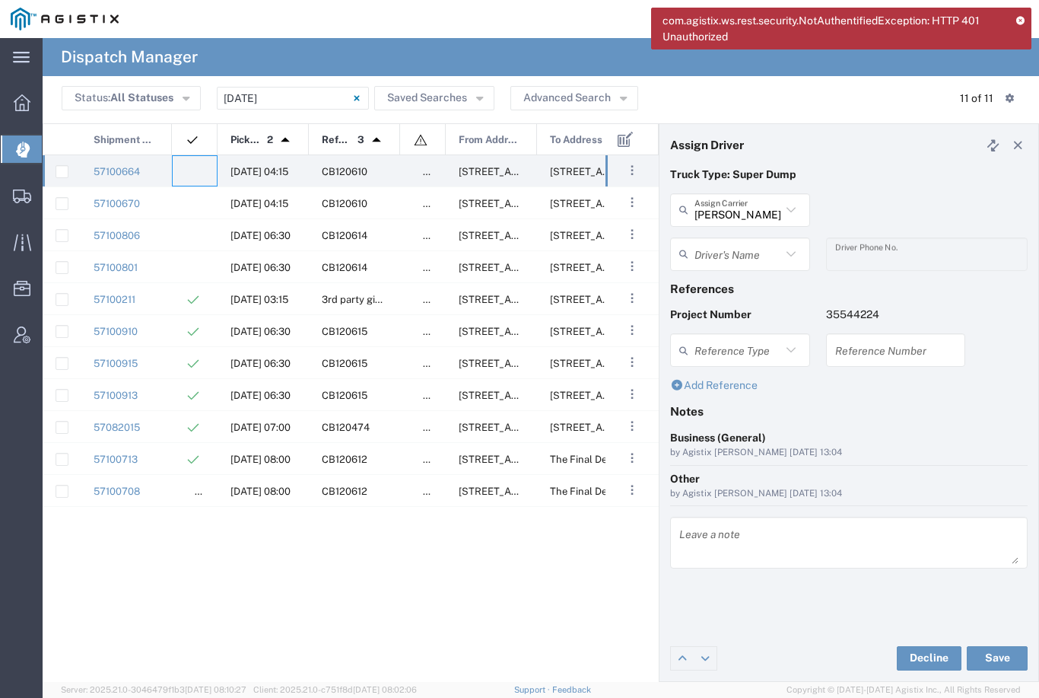
click at [734, 261] on input "text" at bounding box center [738, 253] width 87 height 27
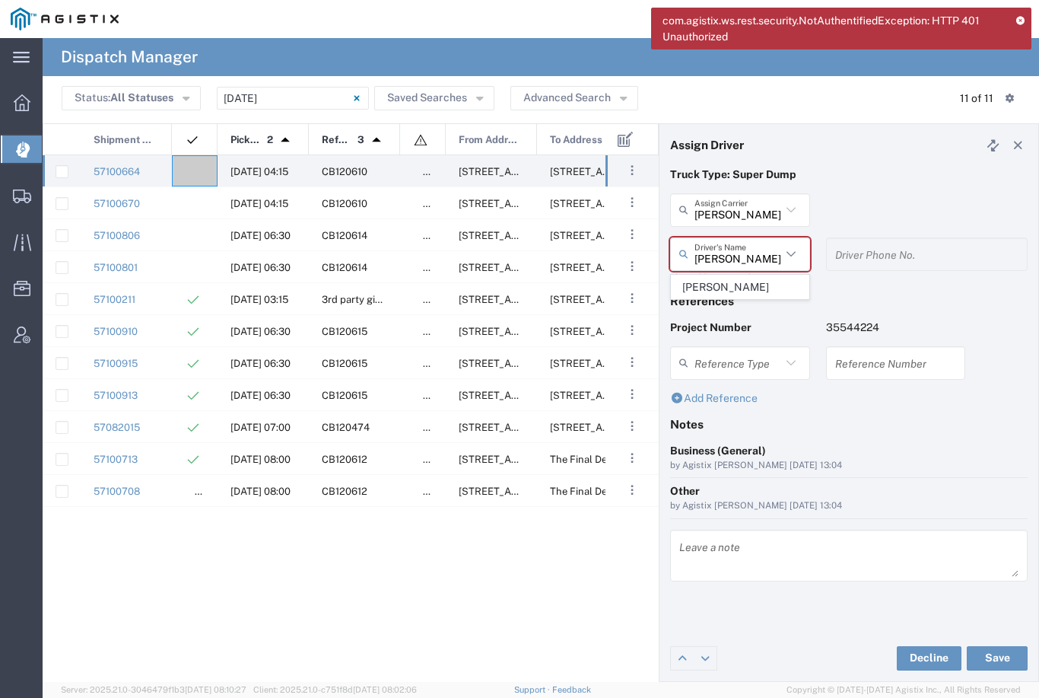
click at [739, 289] on span "[PERSON_NAME]" at bounding box center [740, 287] width 137 height 24
type input "[PERSON_NAME]"
type input "2096295517"
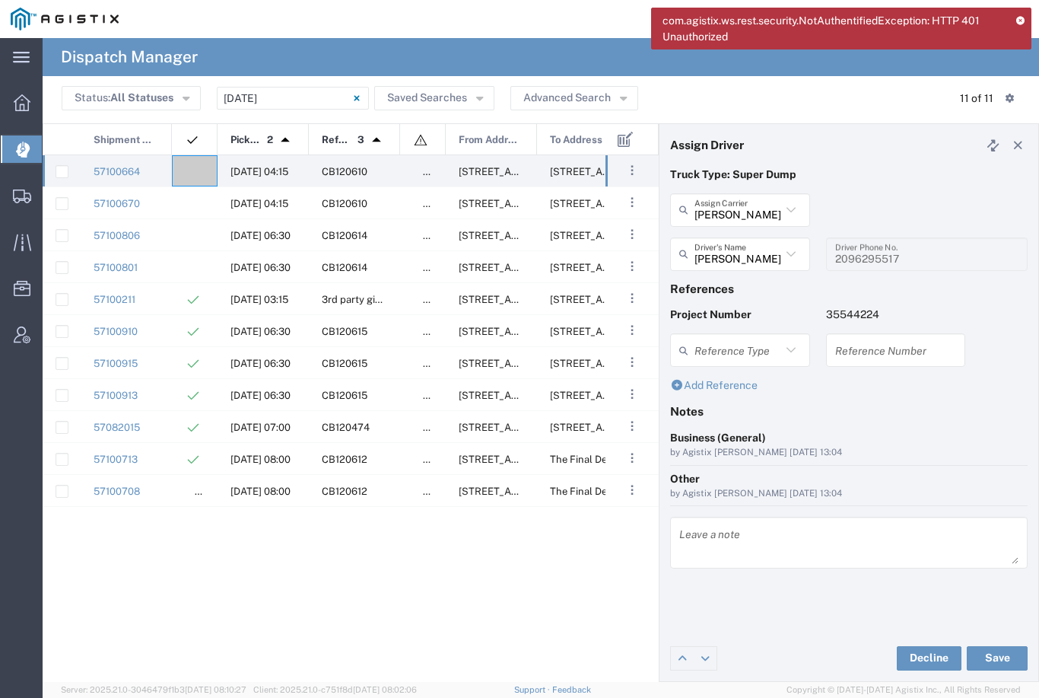
click at [1001, 669] on button "Save" at bounding box center [997, 658] width 61 height 24
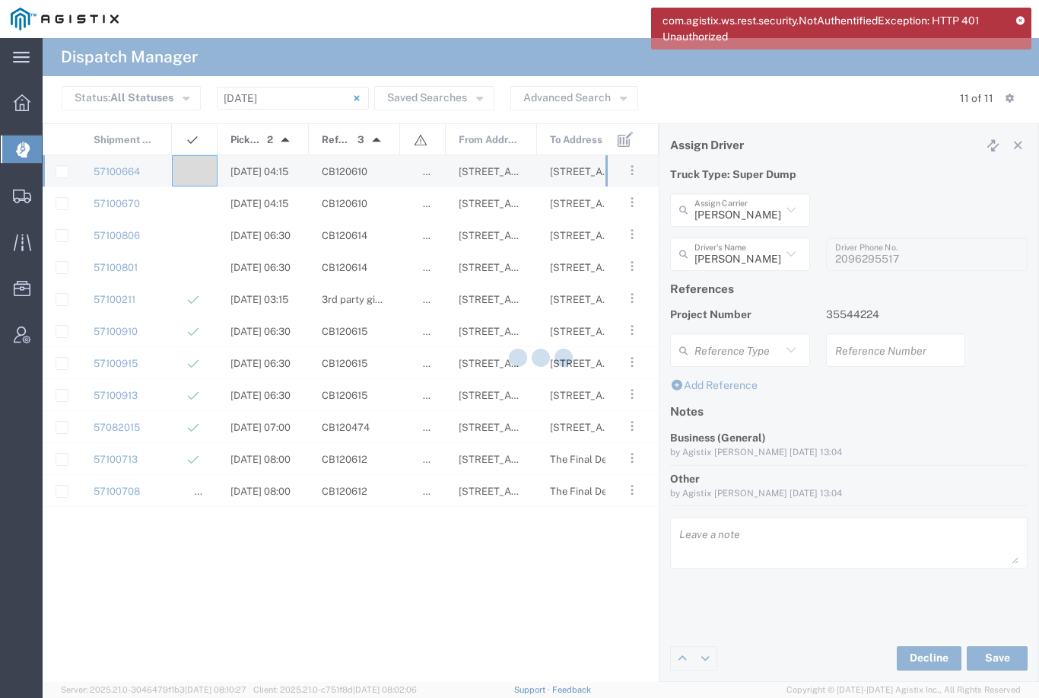
type input "[PERSON_NAME]"
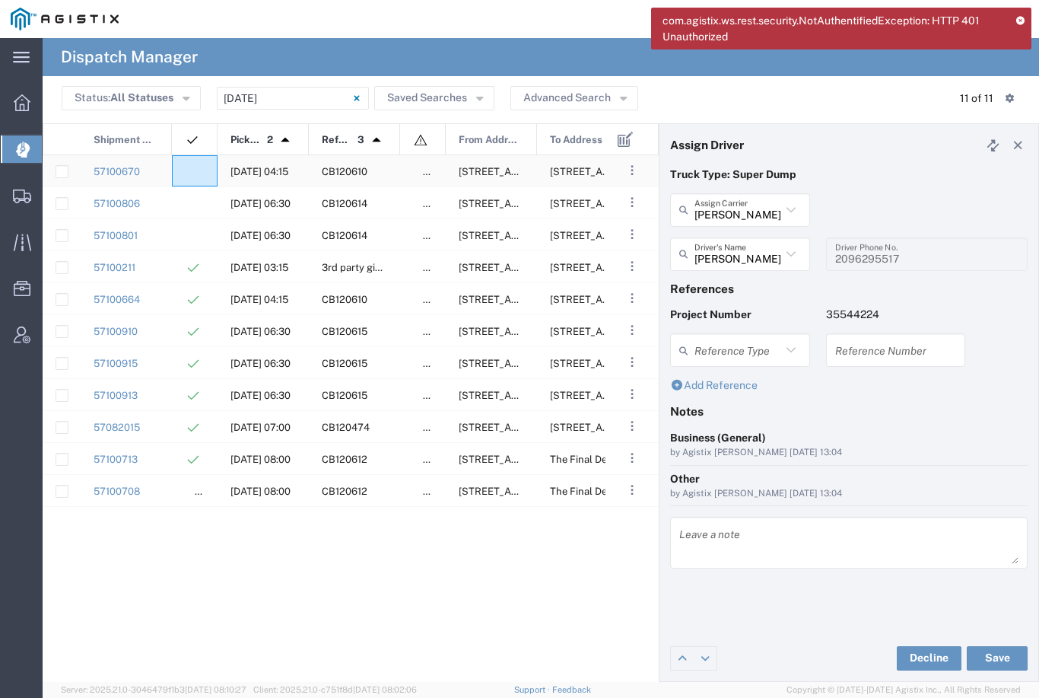
click at [200, 161] on div at bounding box center [195, 170] width 46 height 31
click at [193, 167] on agx-ag-table-icon-cell at bounding box center [190, 171] width 10 height 11
click at [750, 253] on input "text" at bounding box center [738, 253] width 87 height 27
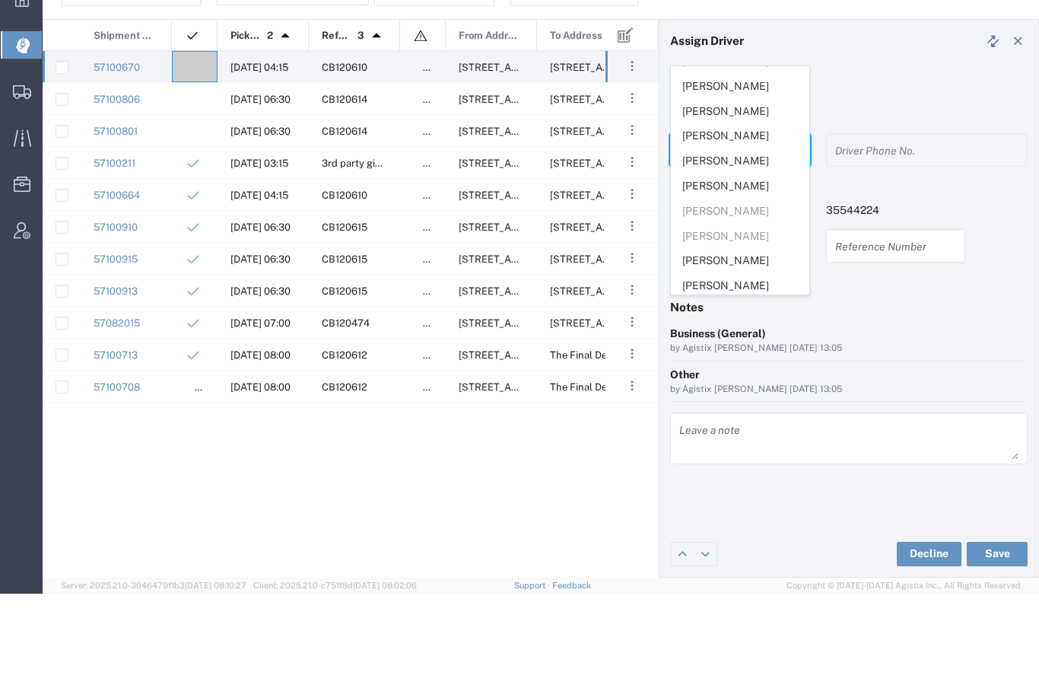
scroll to position [313, 0]
click at [739, 256] on span "[PERSON_NAME]" at bounding box center [740, 268] width 137 height 24
type input "[PERSON_NAME]"
type input "9253660399"
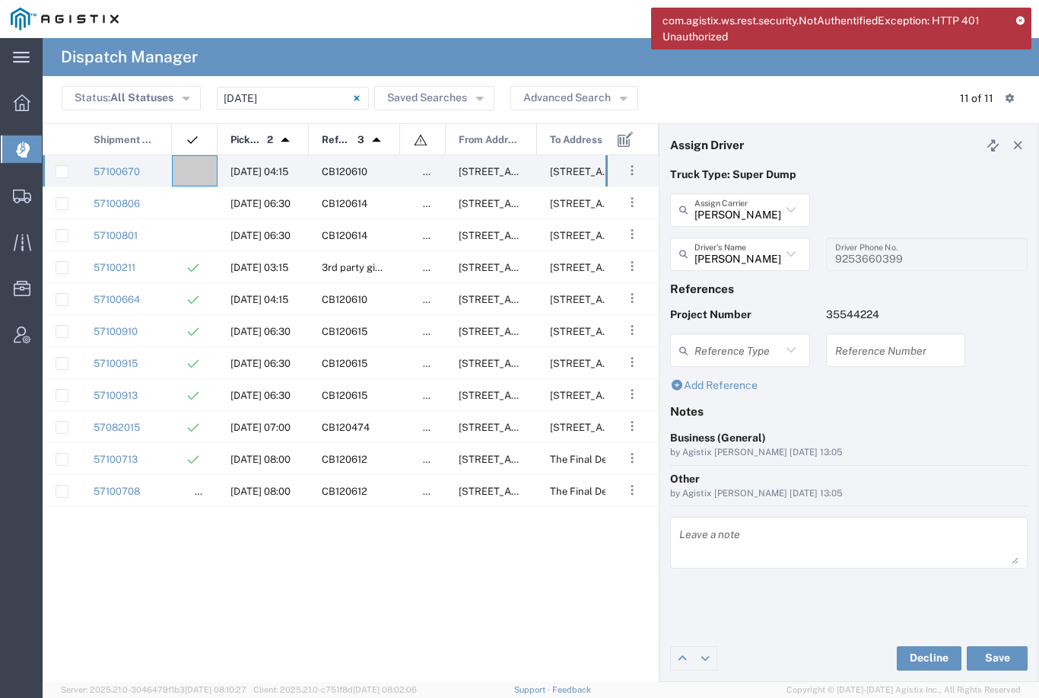
click at [1008, 659] on button "Save" at bounding box center [997, 658] width 61 height 24
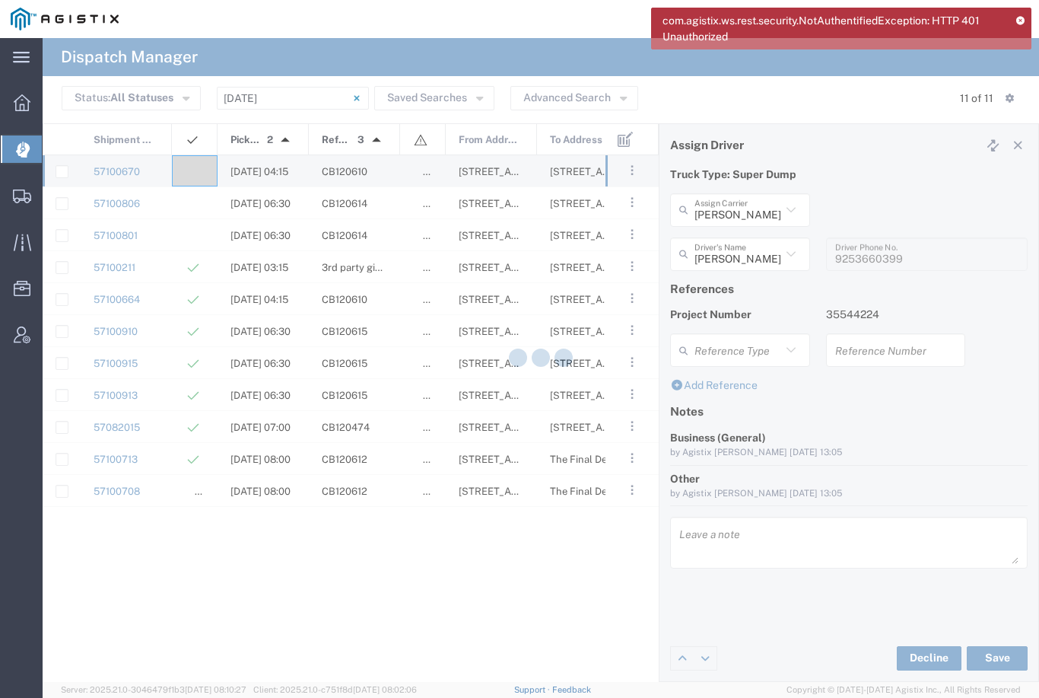
type input "[PERSON_NAME]"
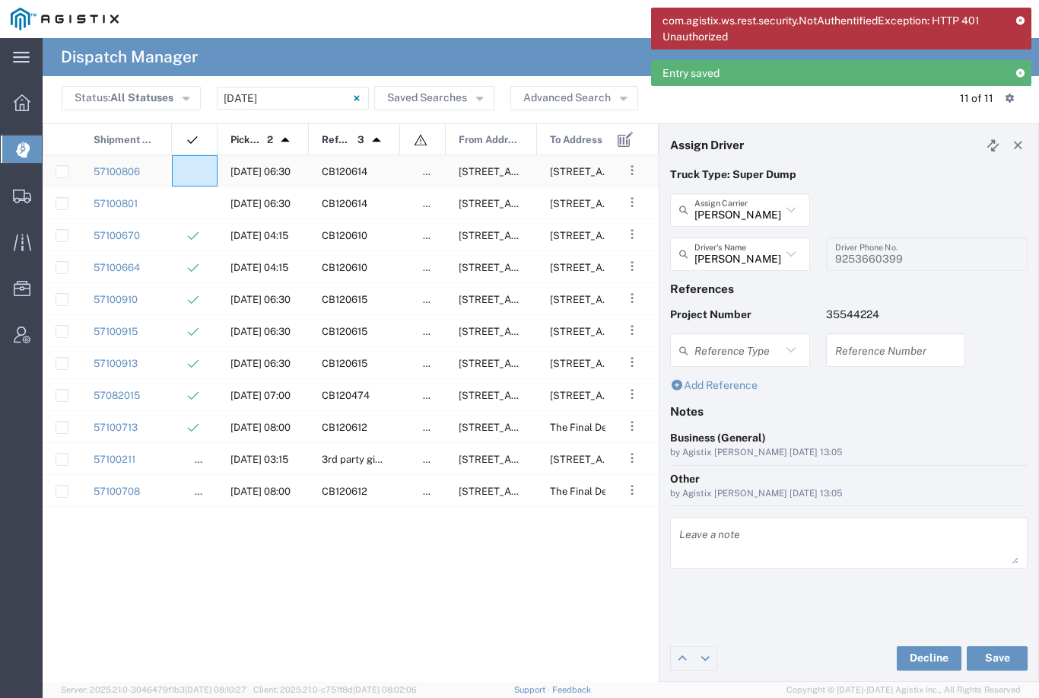
click at [200, 167] on div at bounding box center [195, 170] width 46 height 31
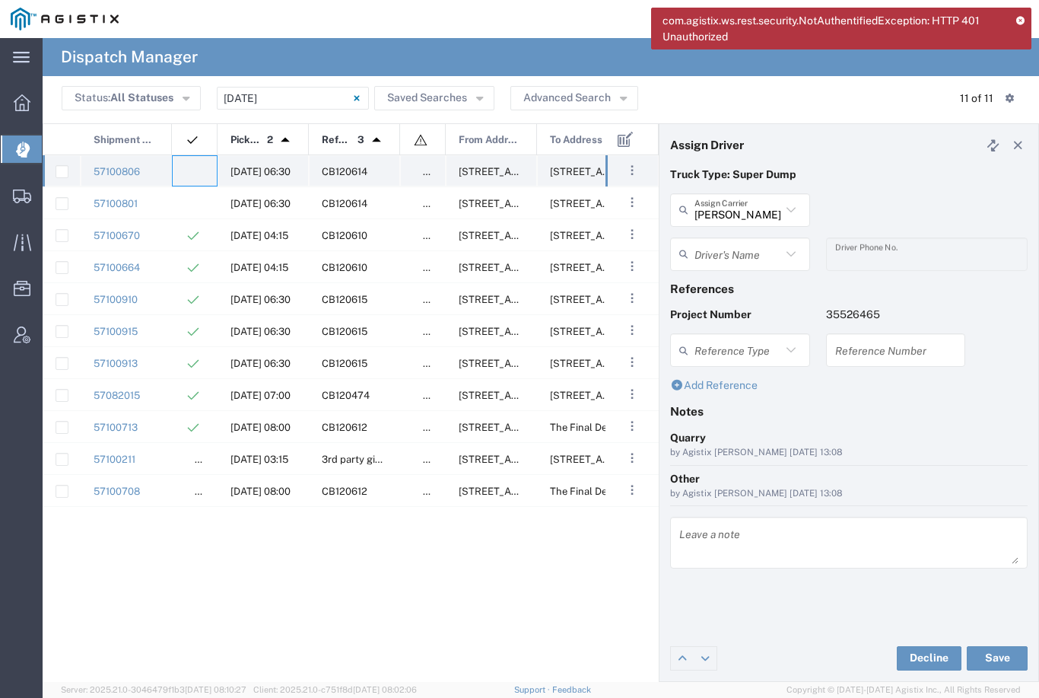
click at [190, 166] on agx-ag-table-icon-cell at bounding box center [190, 171] width 10 height 11
click at [755, 250] on agx-dropdown-input "Driver's Name Anthony Cassetta Aqil Khan Bryan Schmidt Cameron Bowman Clayton S…" at bounding box center [740, 253] width 140 height 33
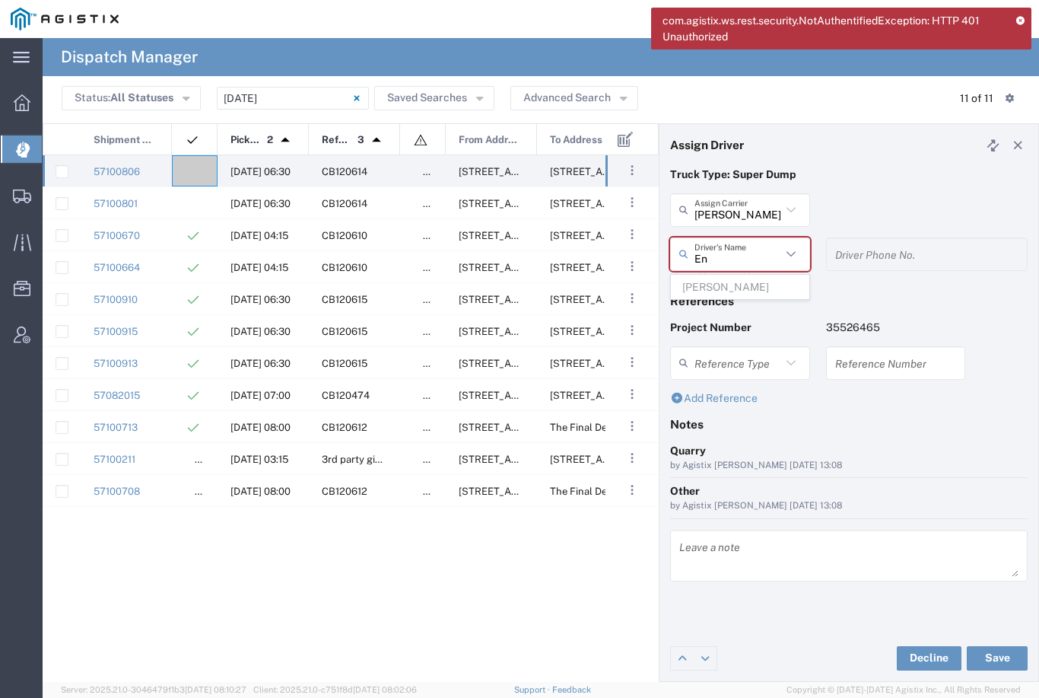
type input "E"
type input "A"
click at [740, 282] on span "[PERSON_NAME]" at bounding box center [740, 287] width 137 height 24
type input "[PERSON_NAME]"
type input "9258126210"
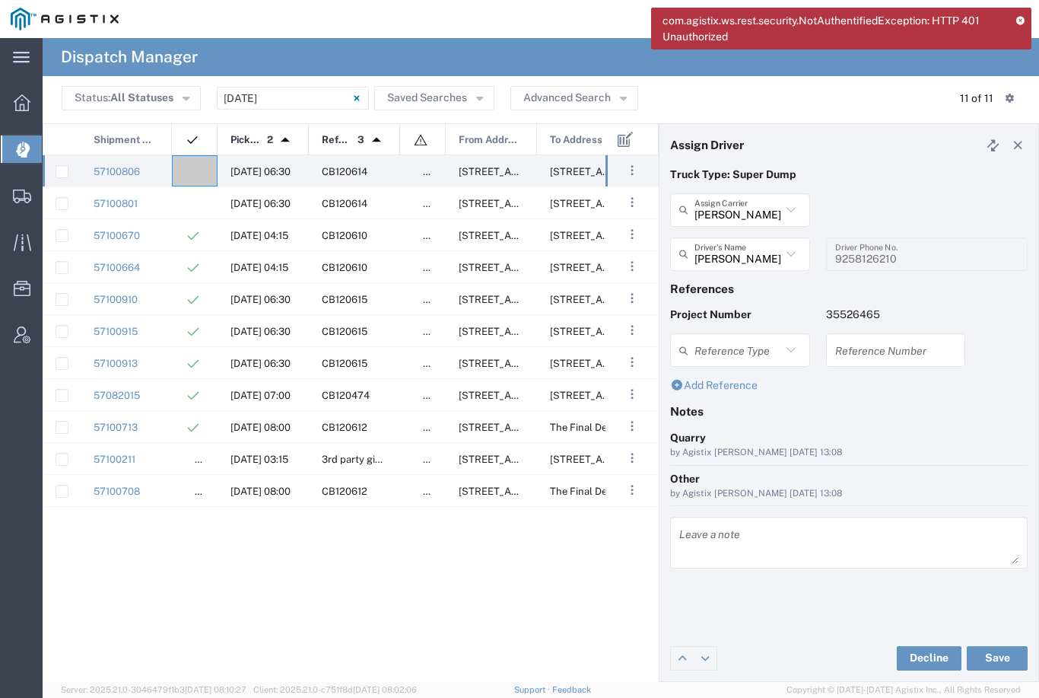
click at [1018, 668] on button "Save" at bounding box center [997, 658] width 61 height 24
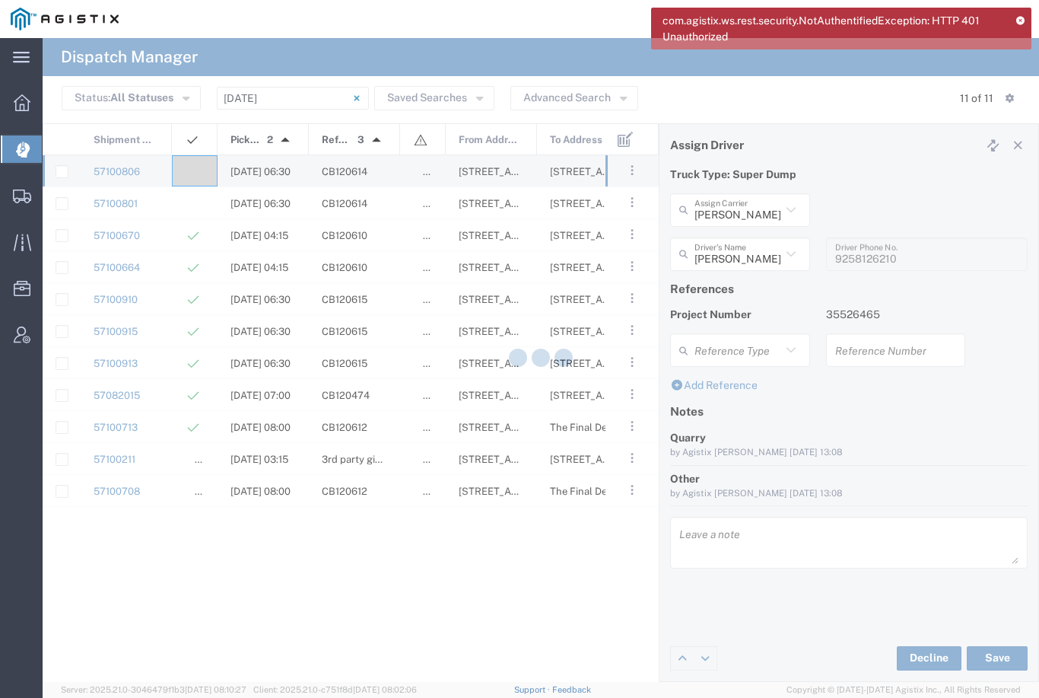
click at [1017, 668] on button "Save" at bounding box center [997, 658] width 61 height 24
type input "[PERSON_NAME]"
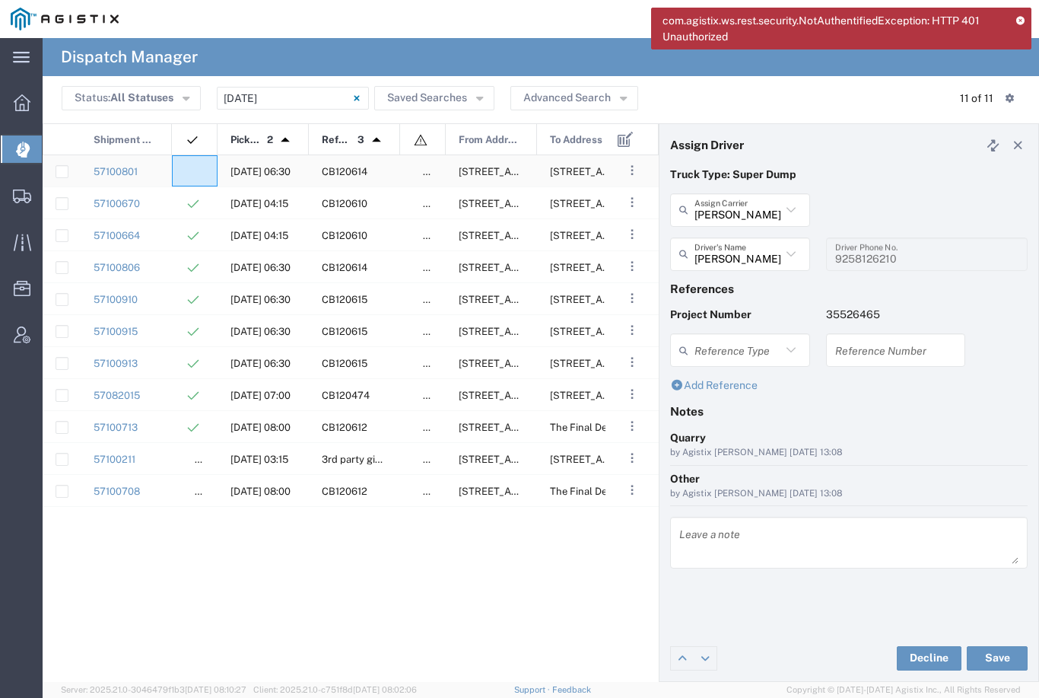
click at [193, 170] on agx-ag-table-icon-cell at bounding box center [190, 171] width 10 height 11
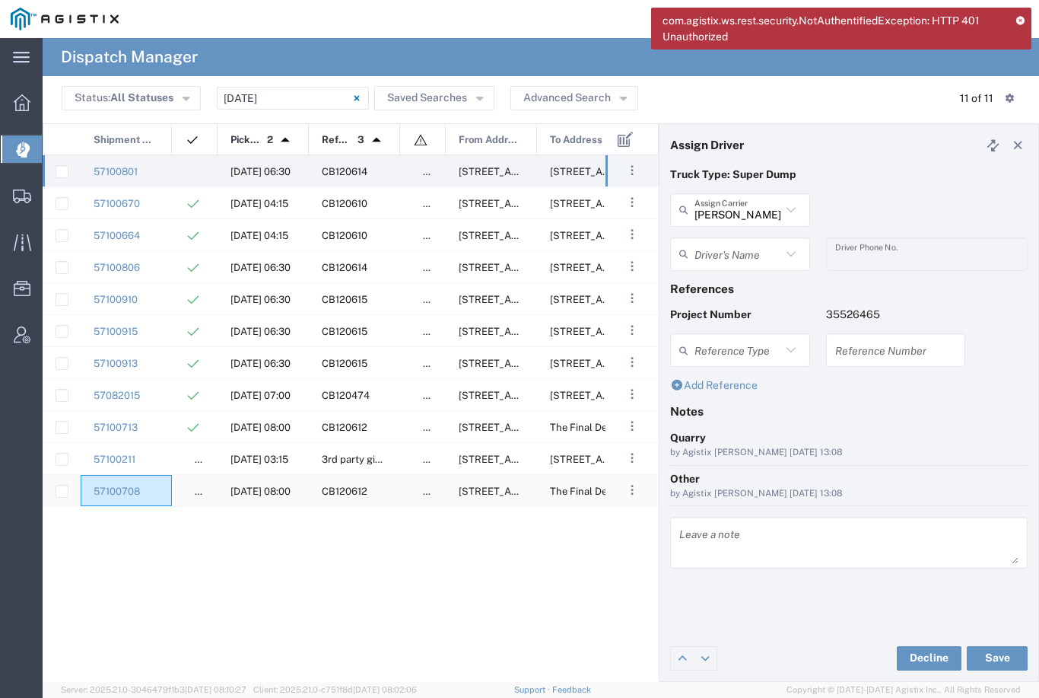
click at [168, 488] on div "57100708" at bounding box center [126, 490] width 91 height 31
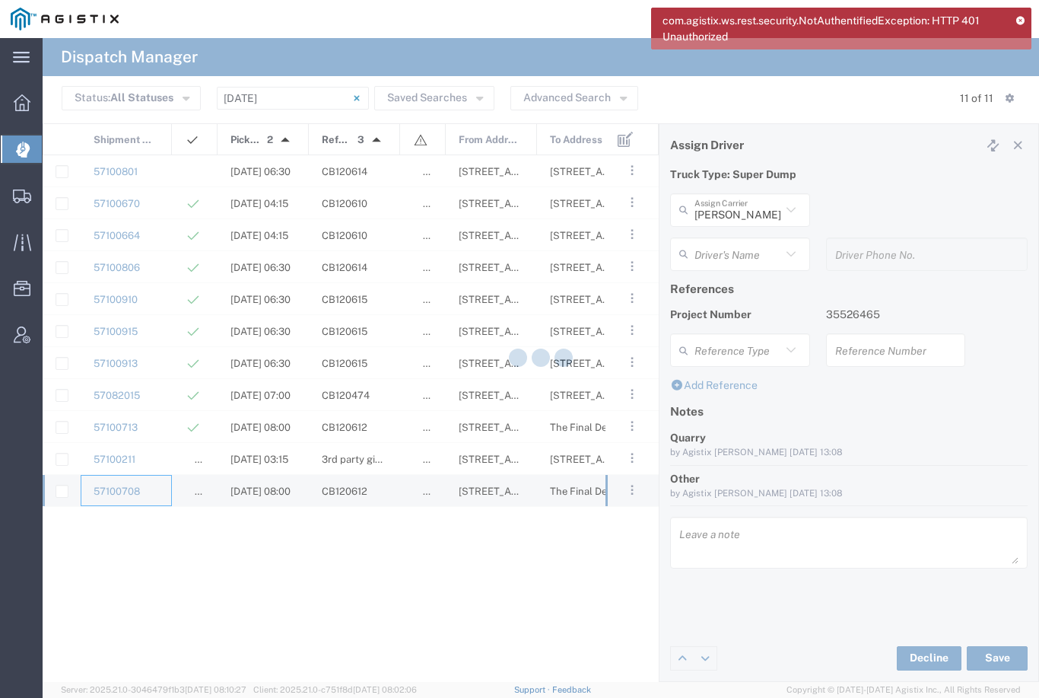
type input "[PERSON_NAME]"
type input "[PHONE_NUMBER]"
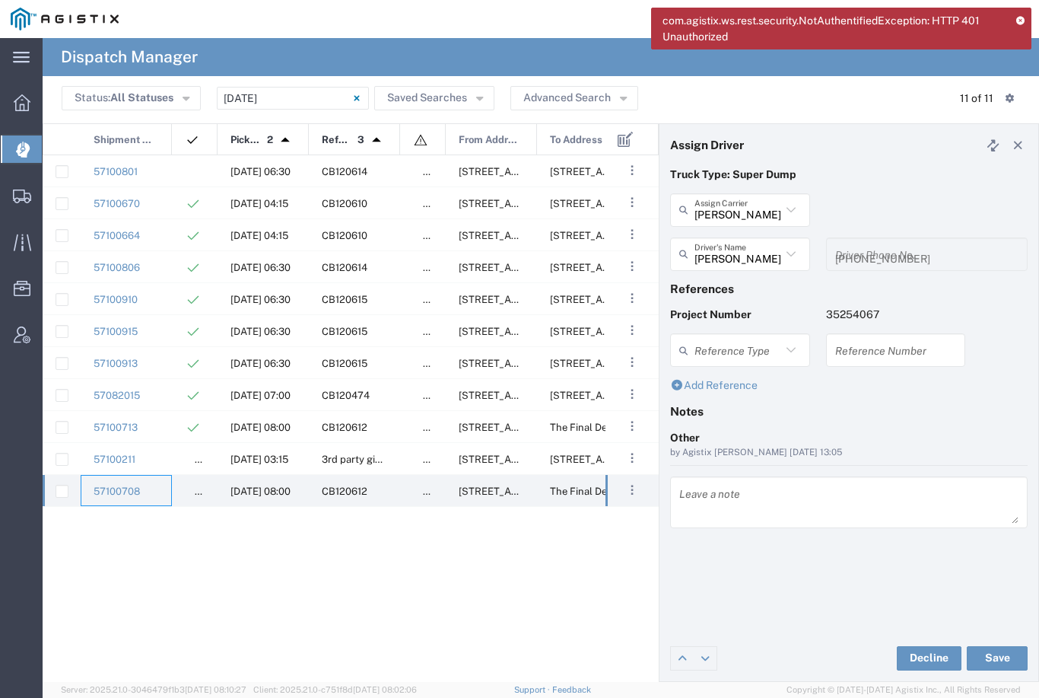
click at [200, 170] on div at bounding box center [195, 170] width 46 height 31
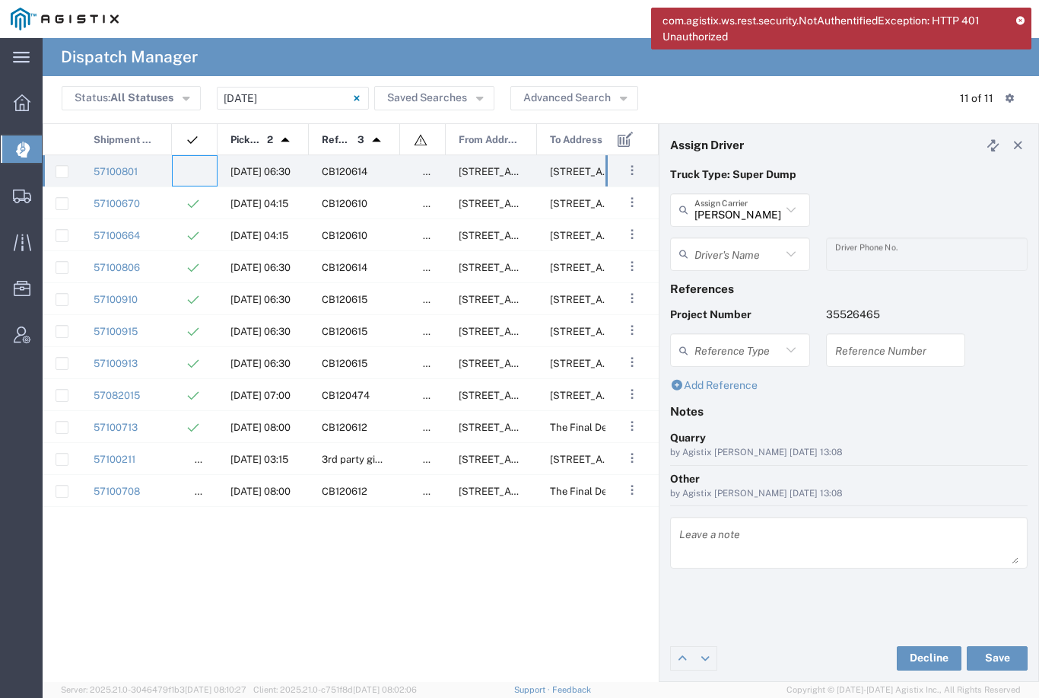
click at [744, 250] on input "text" at bounding box center [738, 253] width 87 height 27
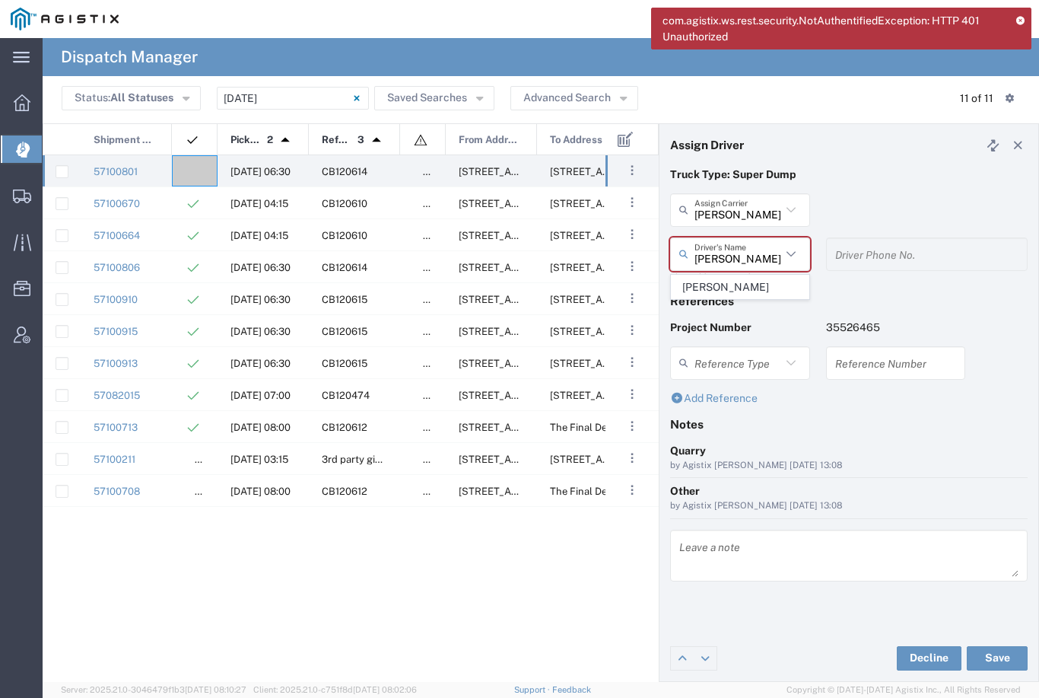
click at [720, 290] on span "[PERSON_NAME]" at bounding box center [740, 287] width 137 height 24
type input "[PERSON_NAME]"
type input "[PHONE_NUMBER]"
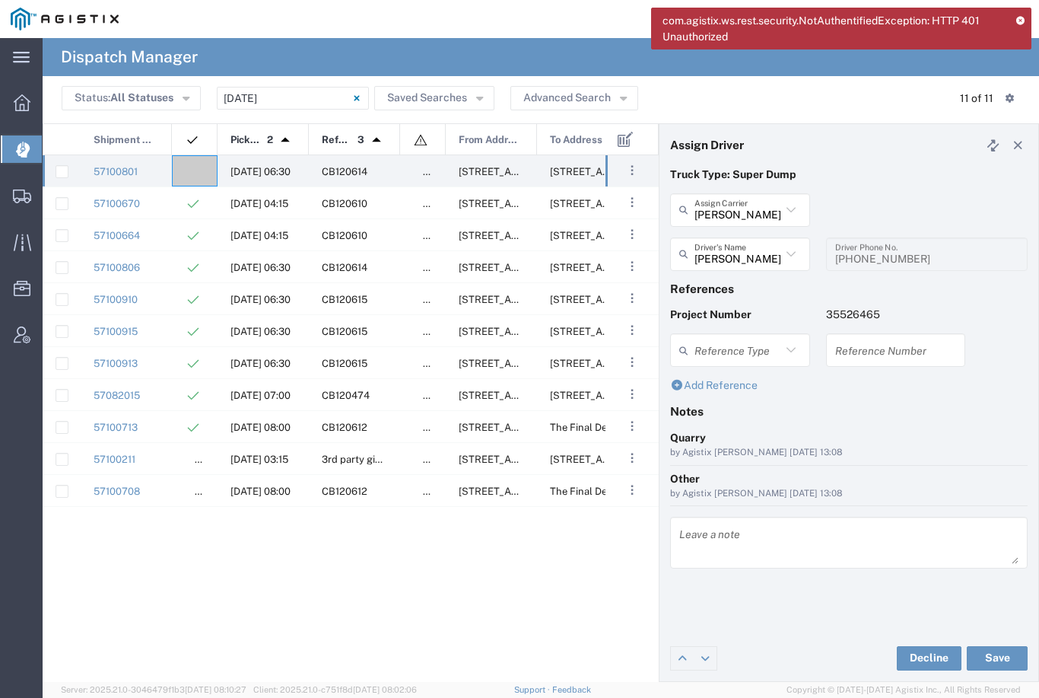
click at [989, 661] on button "Save" at bounding box center [997, 658] width 61 height 24
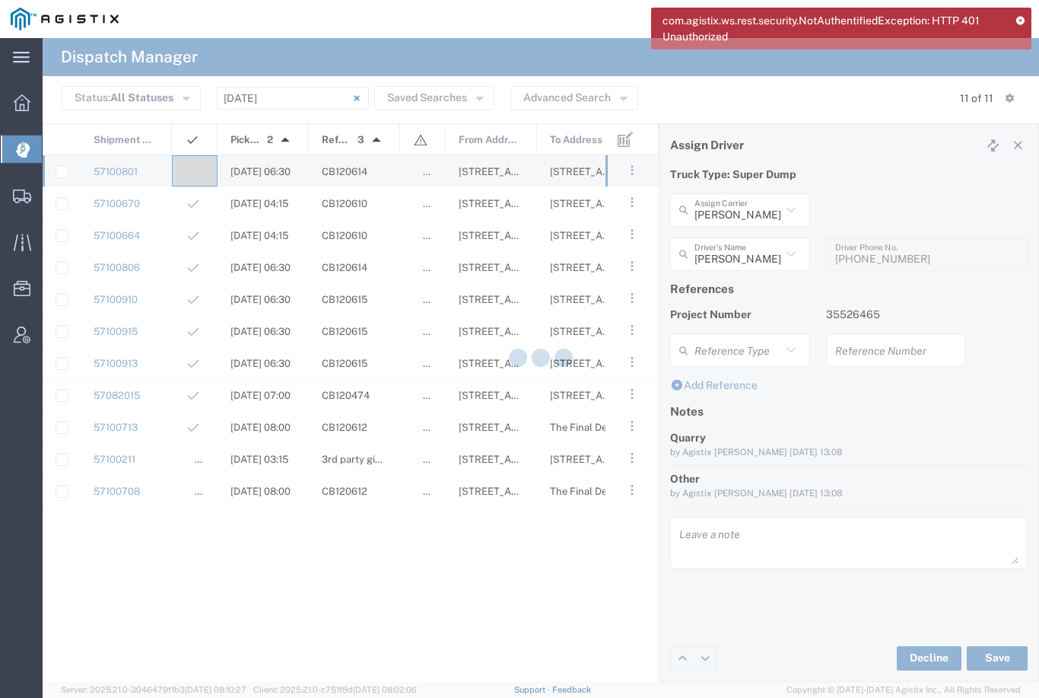
type input "[PERSON_NAME]"
